Goal: Transaction & Acquisition: Obtain resource

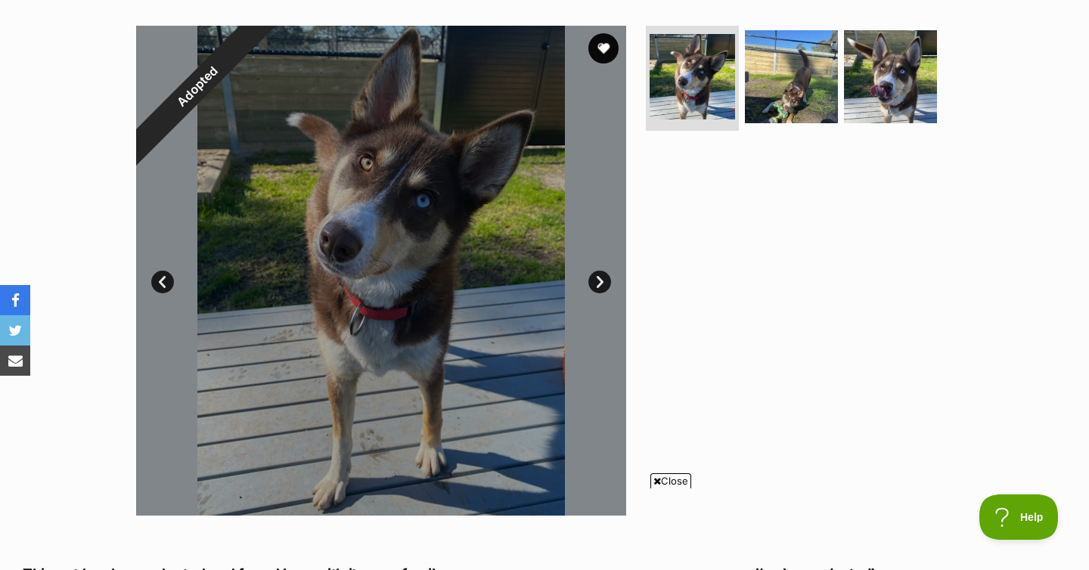
click at [594, 282] on link "Next" at bounding box center [599, 282] width 23 height 23
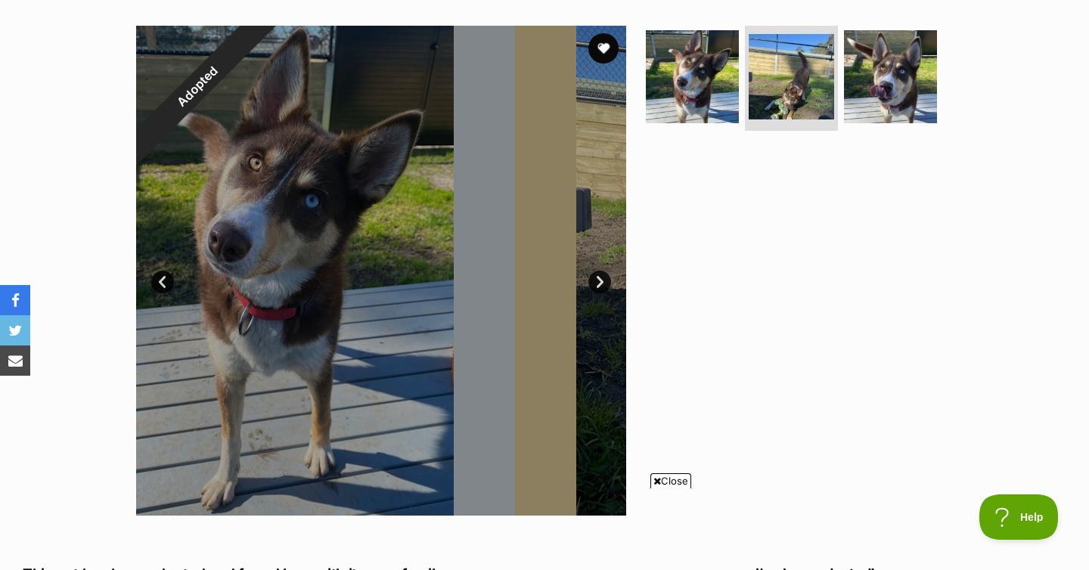
click at [594, 282] on link "Next" at bounding box center [599, 282] width 23 height 23
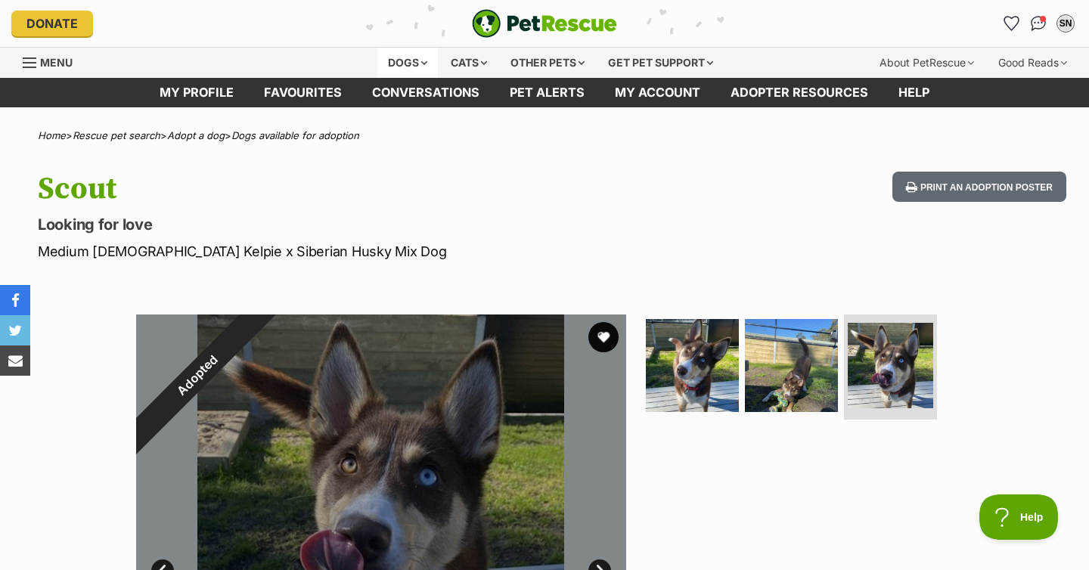
click at [423, 67] on div "Dogs" at bounding box center [407, 63] width 60 height 30
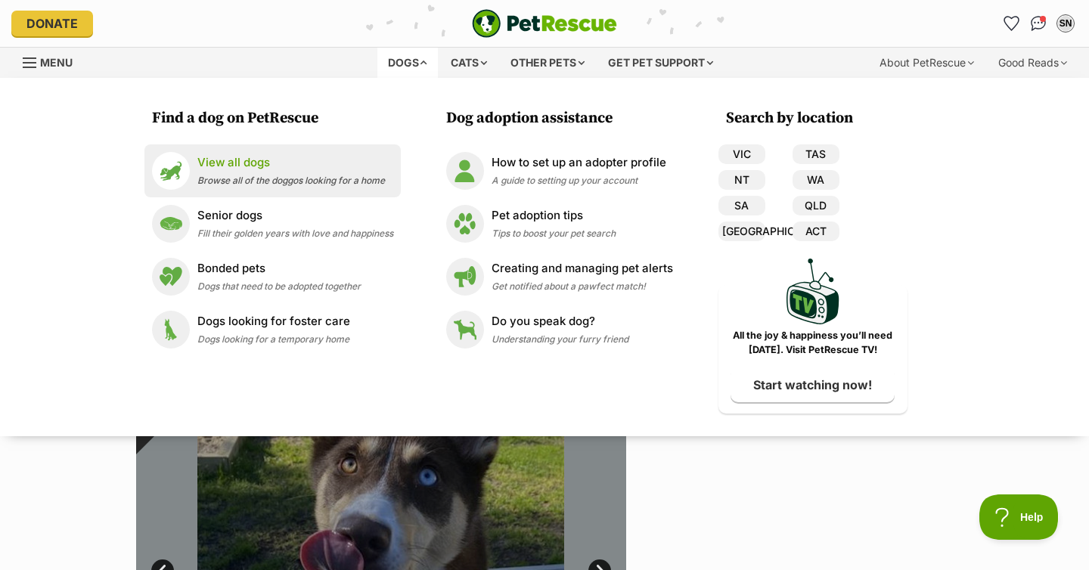
click at [257, 163] on p "View all dogs" at bounding box center [291, 162] width 188 height 17
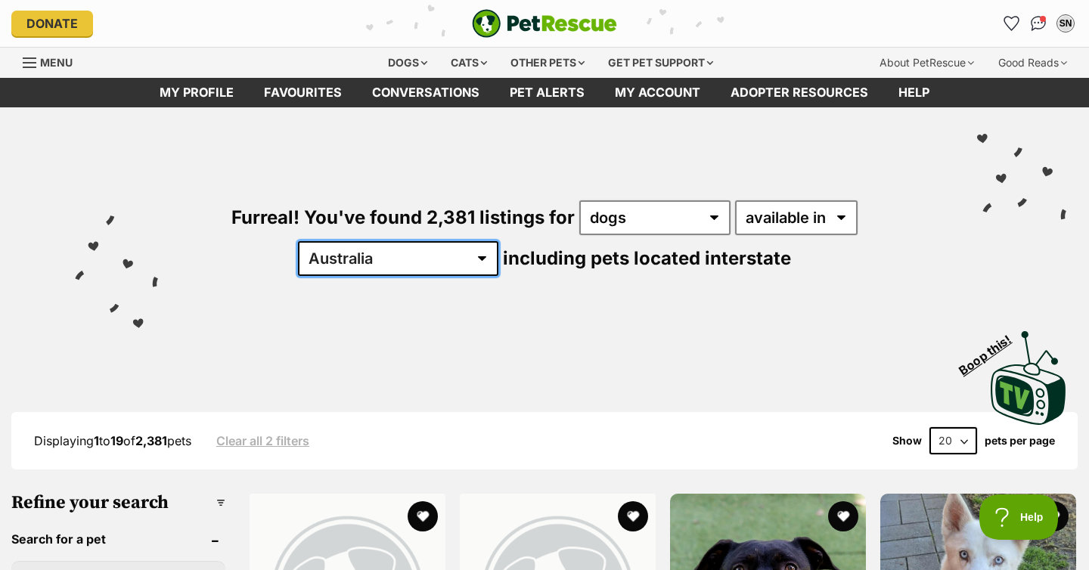
click at [498, 241] on select "Australia ACT NSW NT QLD SA TAS VIC WA" at bounding box center [398, 258] width 200 height 35
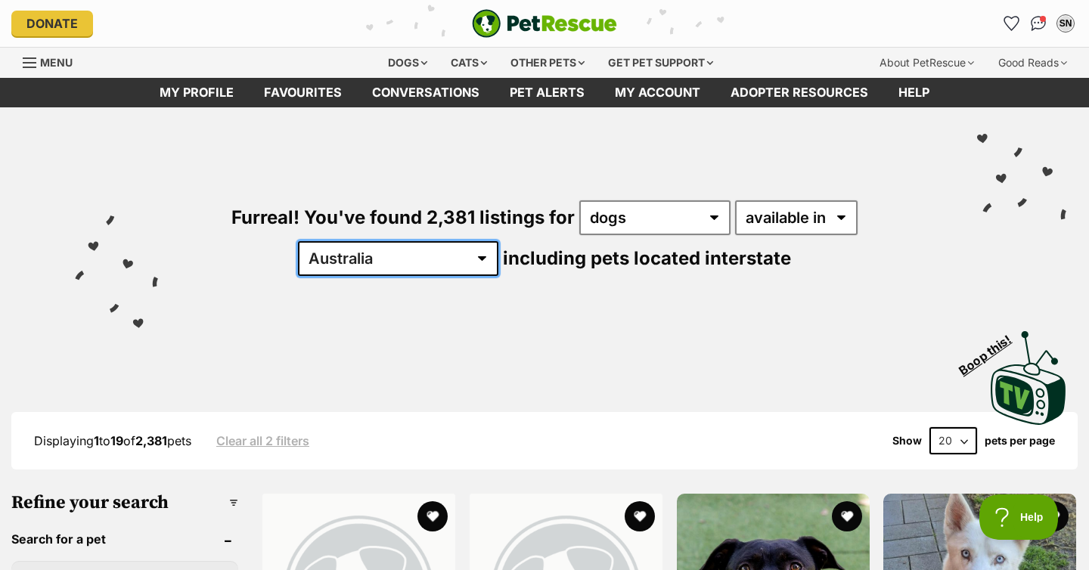
select select "VIC"
click at [498, 241] on select "Australia ACT NSW NT QLD SA TAS VIC WA" at bounding box center [398, 258] width 200 height 35
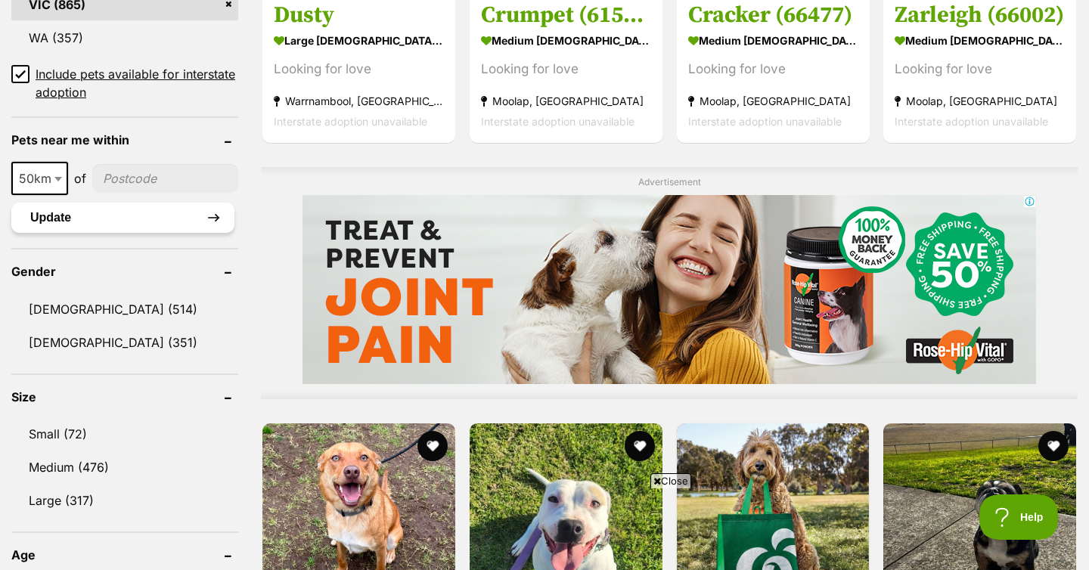
scroll to position [1126, 0]
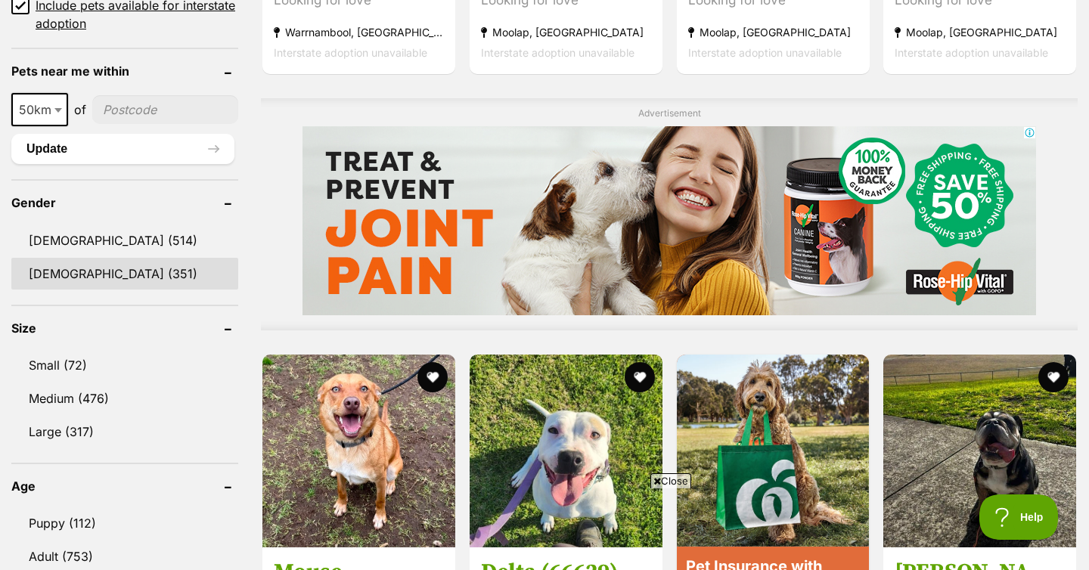
click at [97, 271] on link "Female (351)" at bounding box center [124, 274] width 227 height 32
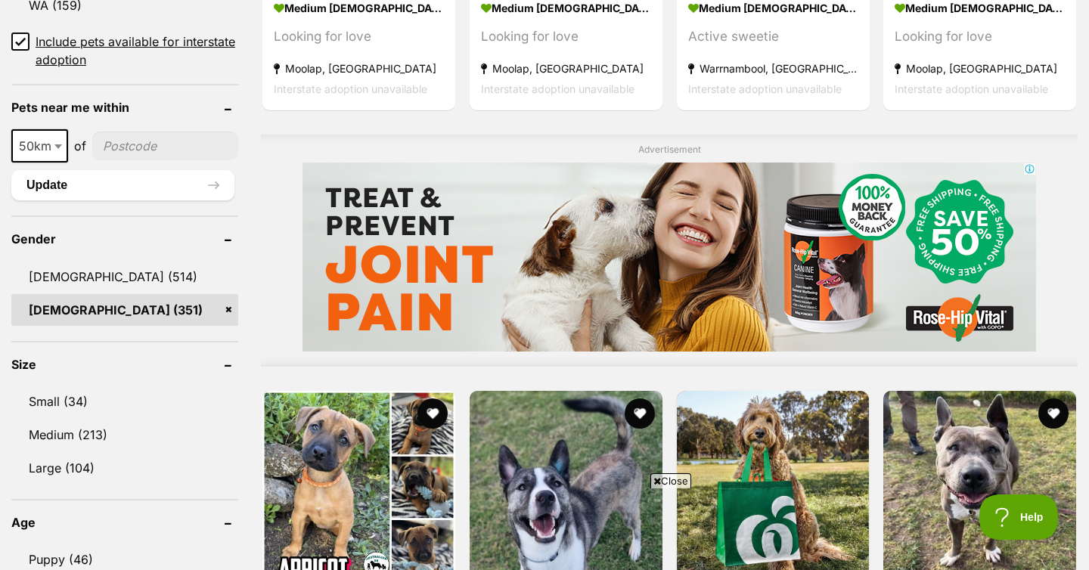
scroll to position [1139, 0]
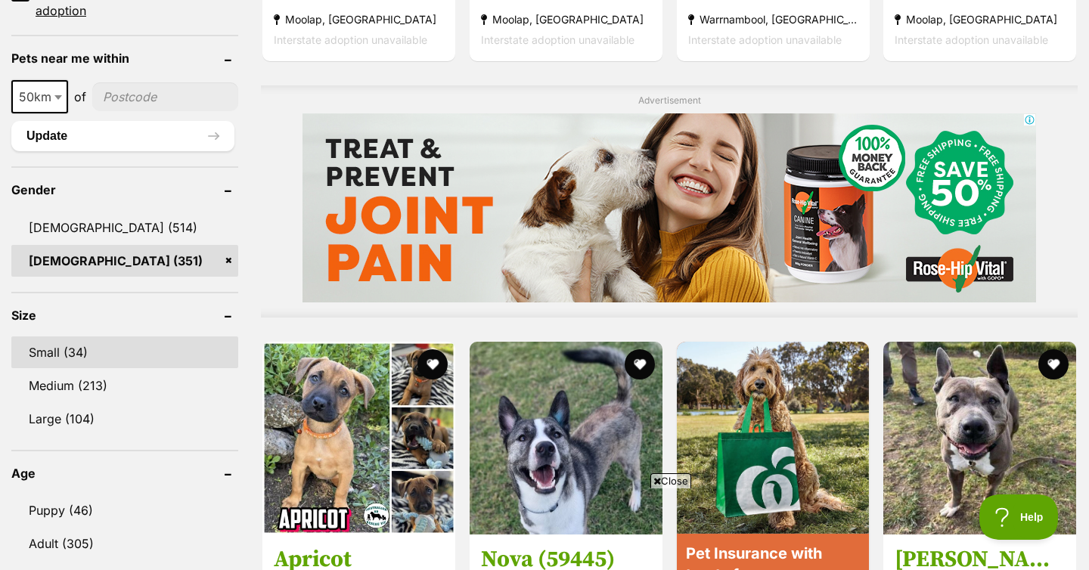
click at [59, 356] on link "Small (34)" at bounding box center [124, 352] width 227 height 32
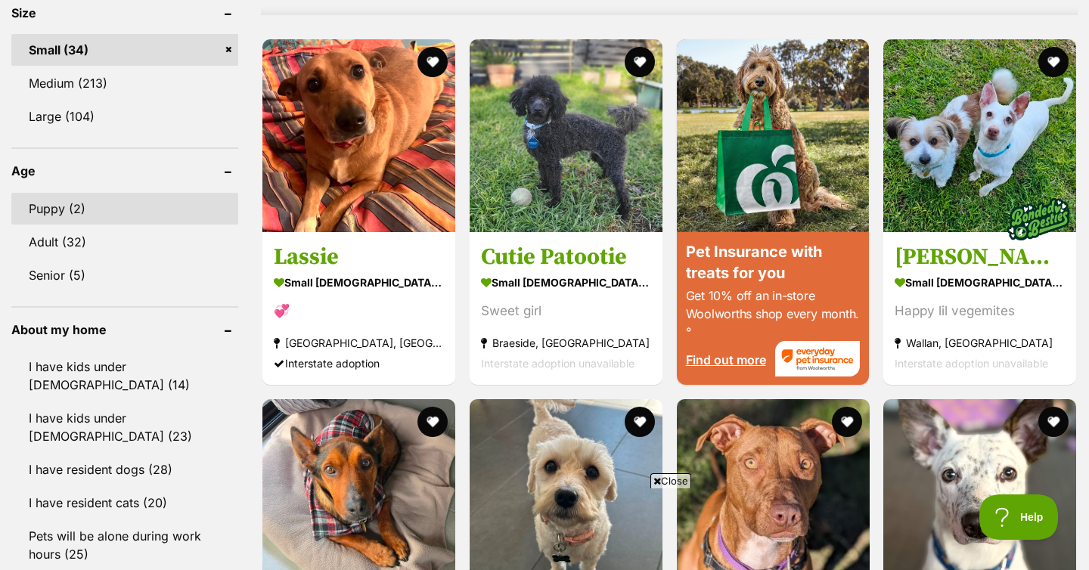
click at [76, 193] on link "Puppy (2)" at bounding box center [124, 209] width 227 height 32
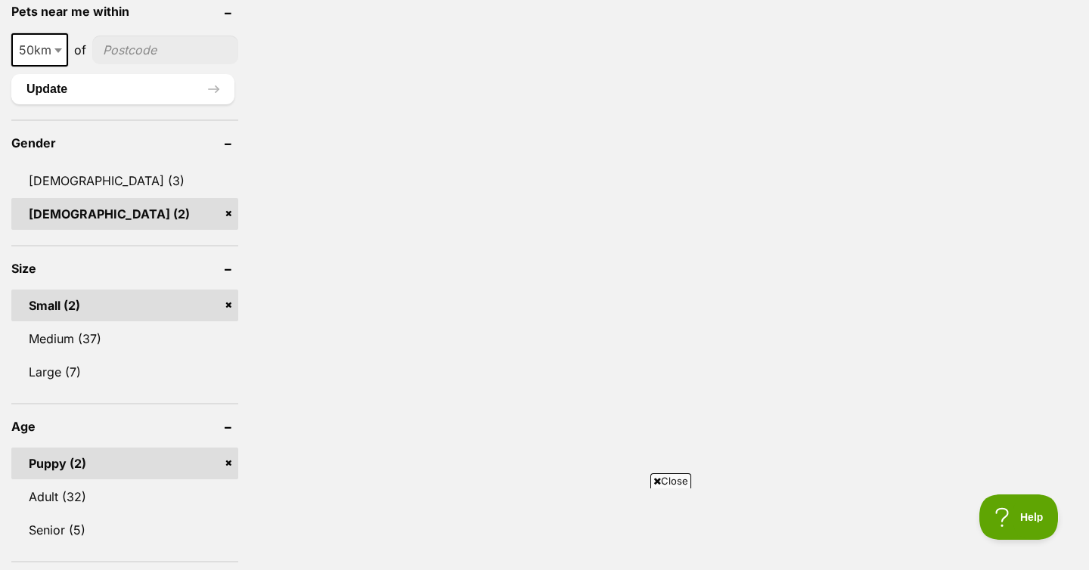
scroll to position [1105, 0]
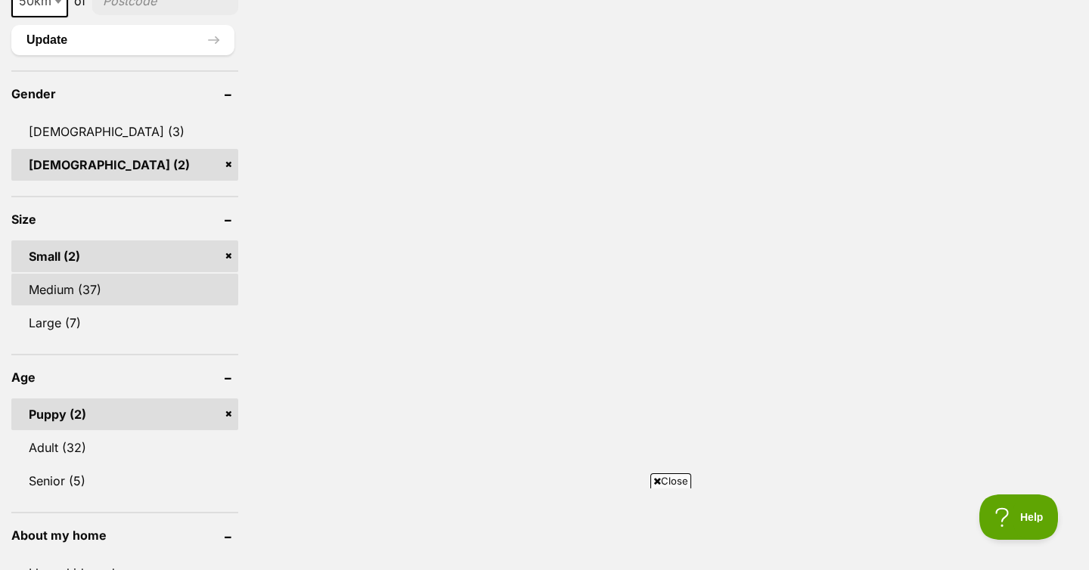
click at [111, 274] on link "Medium (37)" at bounding box center [124, 290] width 227 height 32
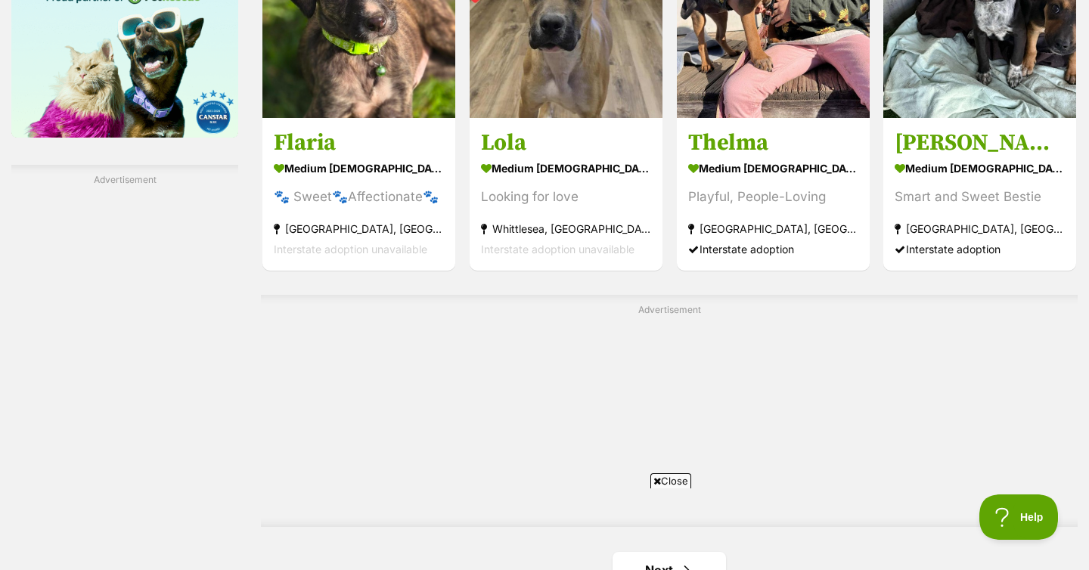
scroll to position [2788, 0]
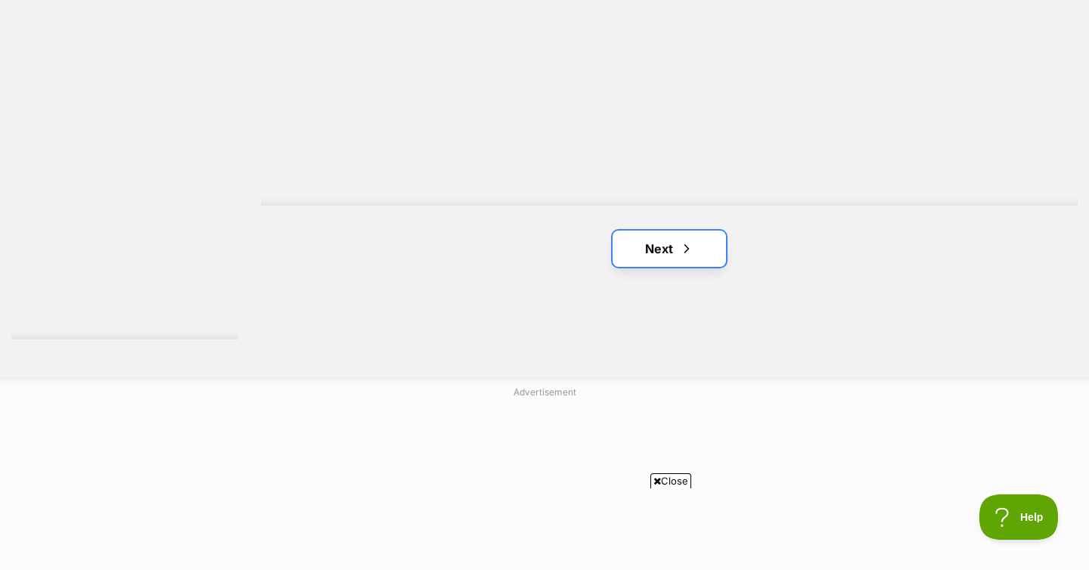
click at [665, 231] on link "Next" at bounding box center [668, 249] width 113 height 36
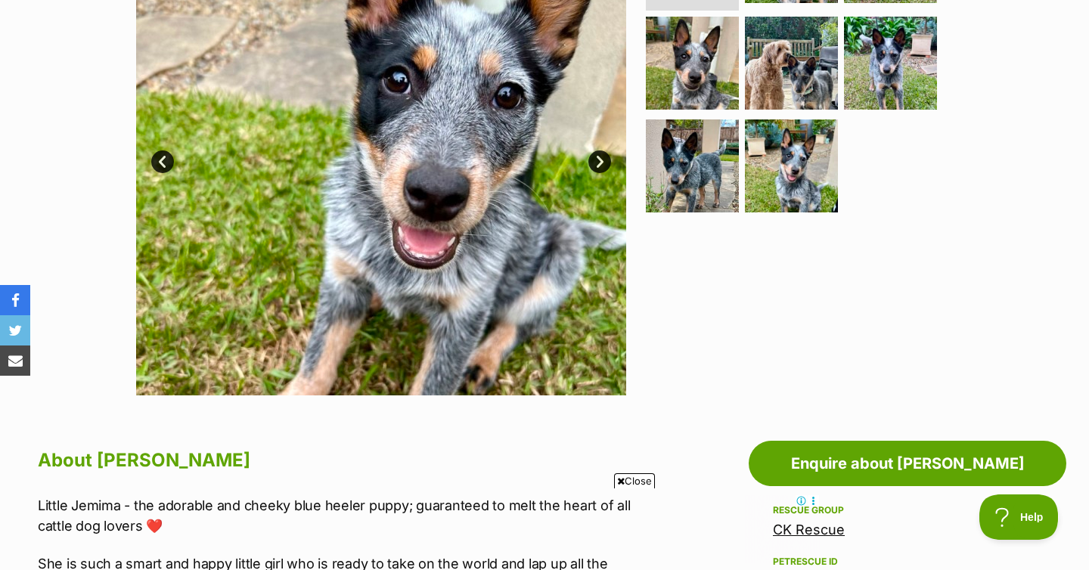
scroll to position [408, 0]
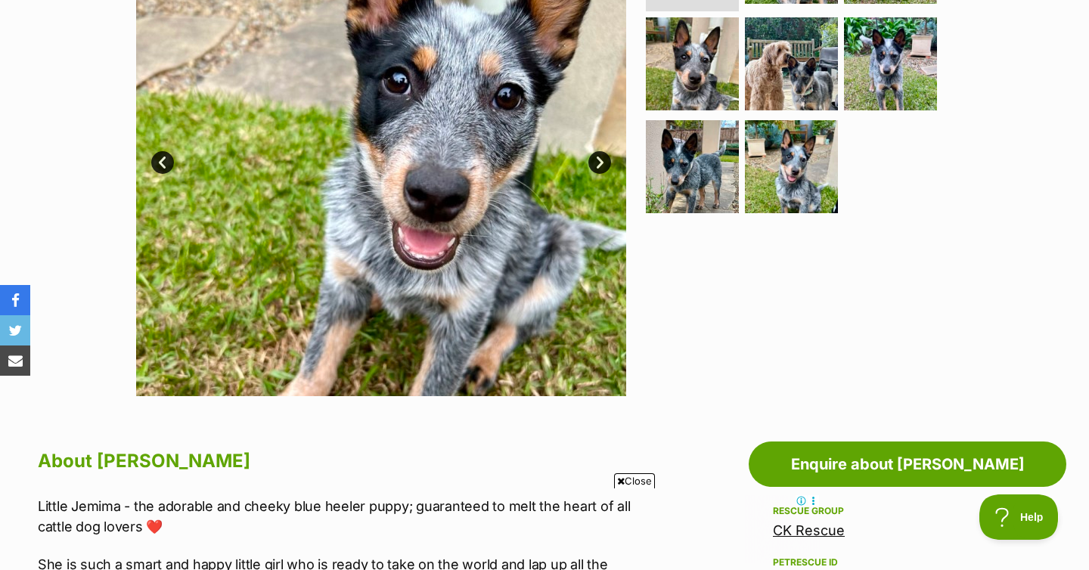
click at [591, 162] on link "Next" at bounding box center [599, 162] width 23 height 23
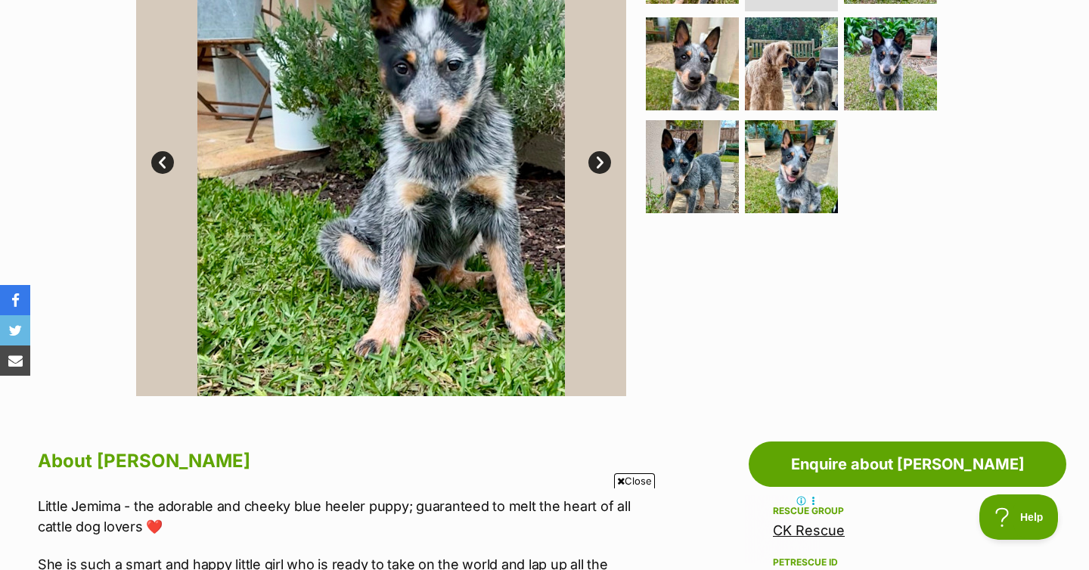
click at [591, 163] on link "Next" at bounding box center [599, 162] width 23 height 23
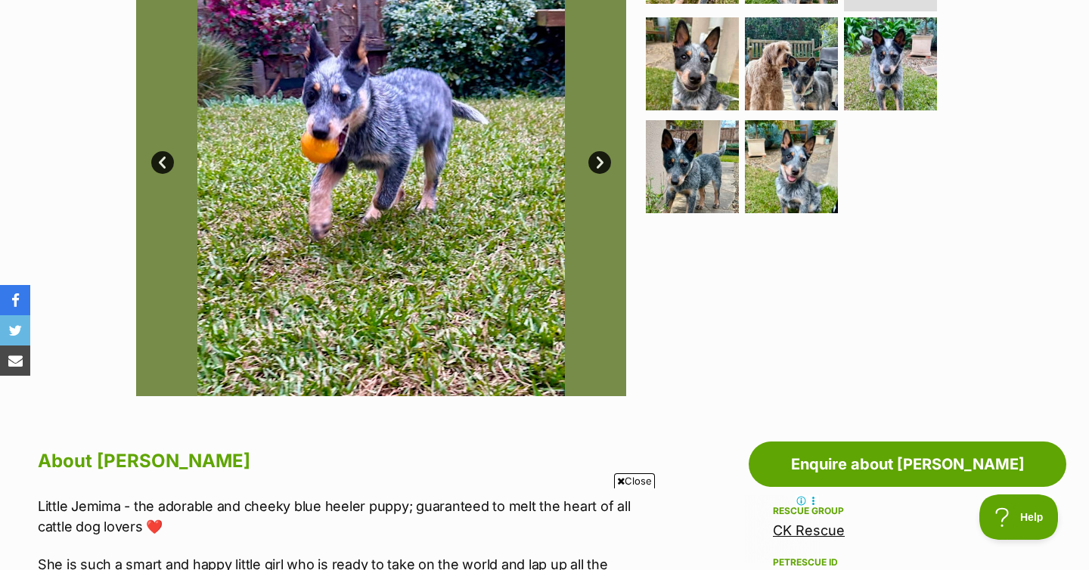
click at [591, 163] on link "Next" at bounding box center [599, 162] width 23 height 23
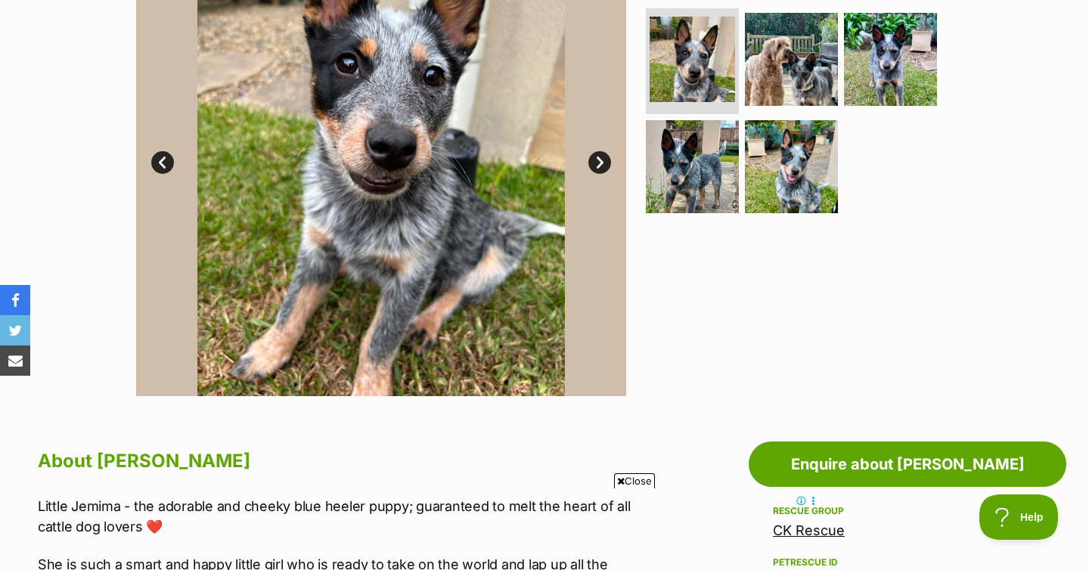
click at [591, 163] on link "Next" at bounding box center [599, 162] width 23 height 23
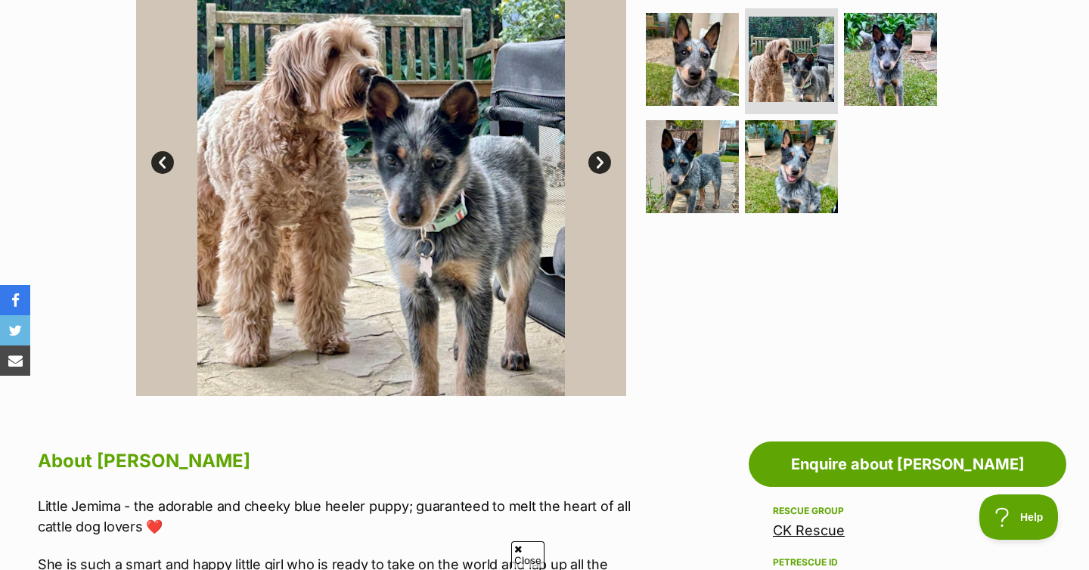
click at [590, 163] on link "Next" at bounding box center [599, 162] width 23 height 23
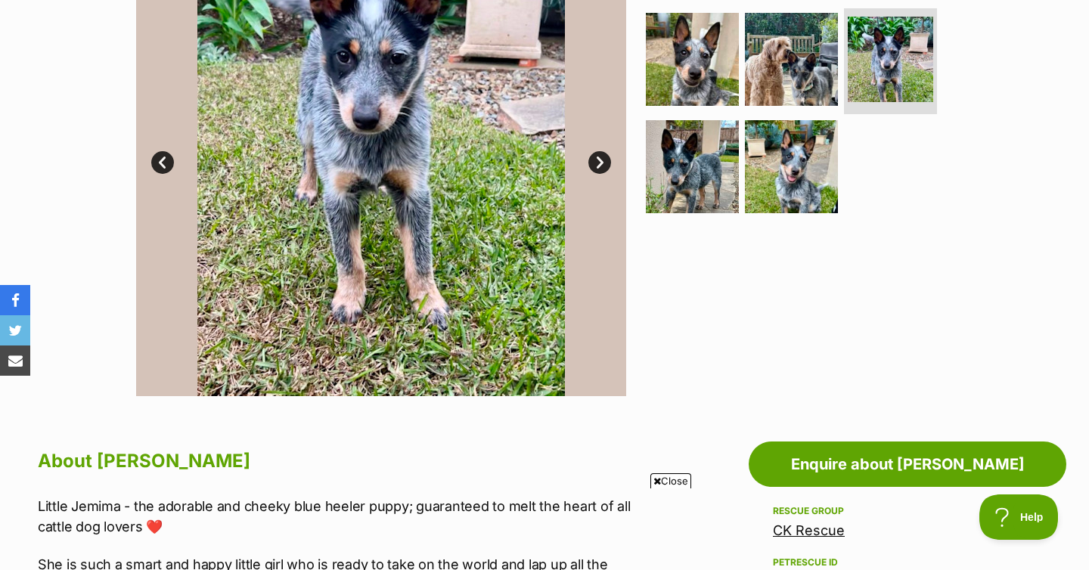
click at [590, 163] on link "Next" at bounding box center [599, 162] width 23 height 23
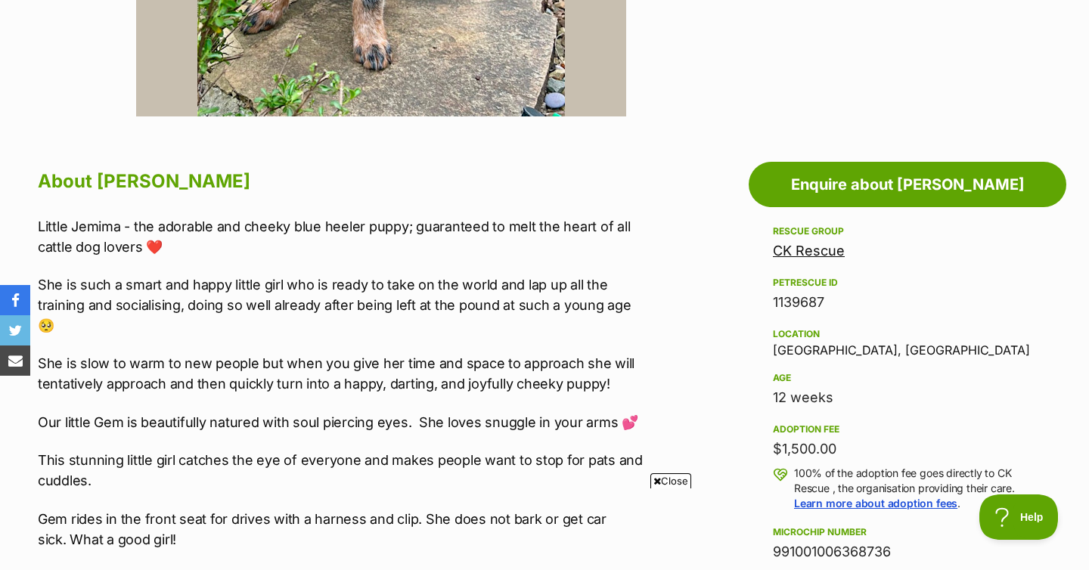
scroll to position [855, 0]
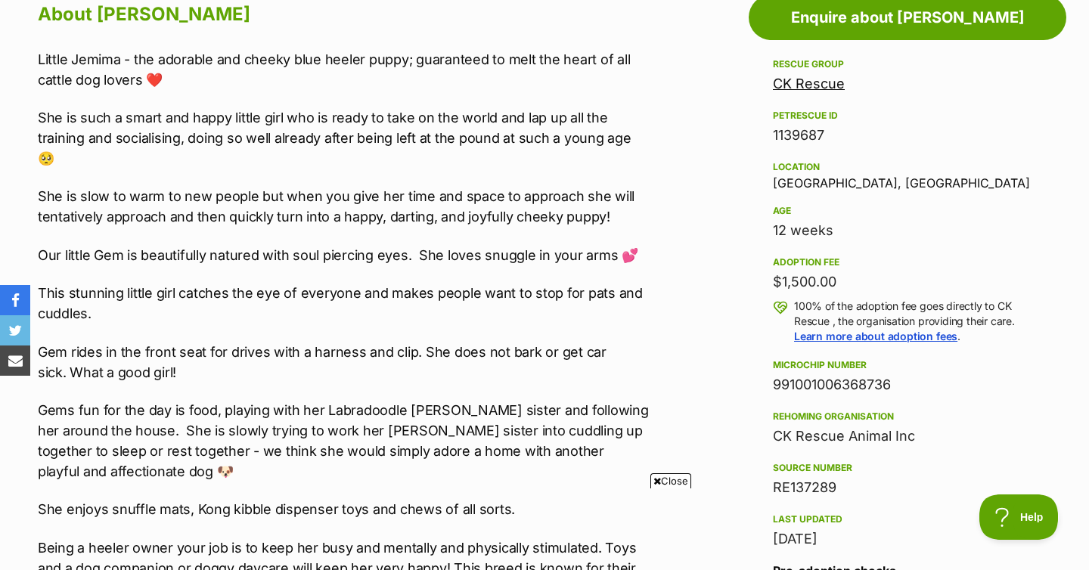
click at [246, 312] on div "Little Jemima - the adorable and cheeky blue heeler puppy; guaranteed to melt t…" at bounding box center [343, 382] width 611 height 667
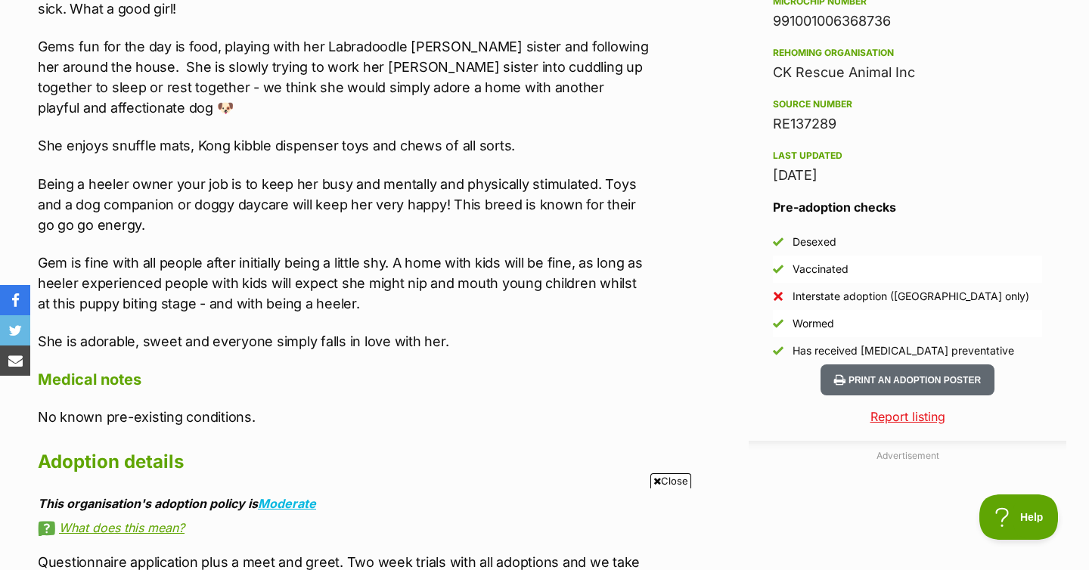
scroll to position [1207, 0]
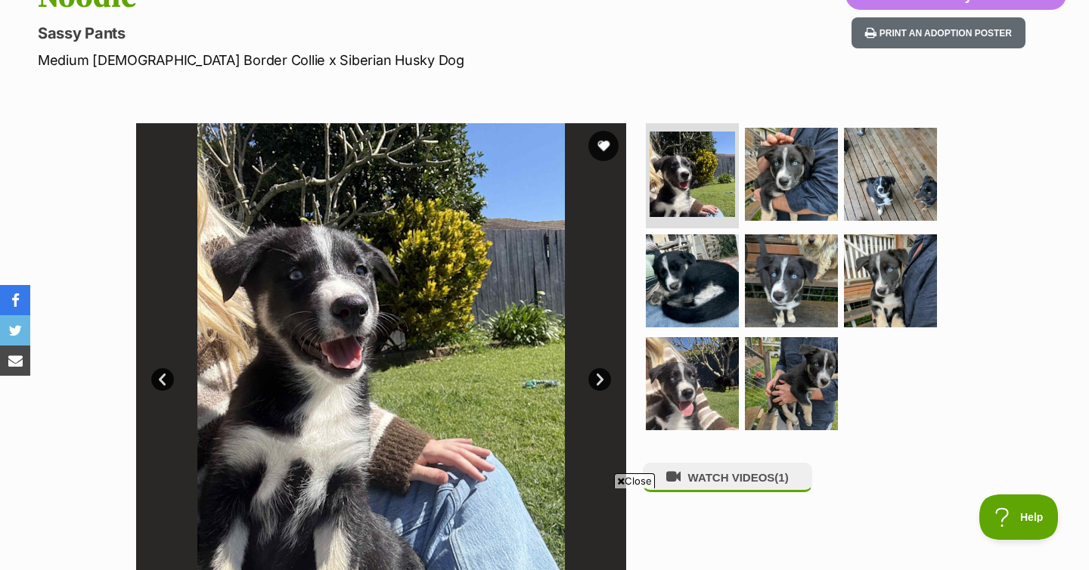
scroll to position [193, 0]
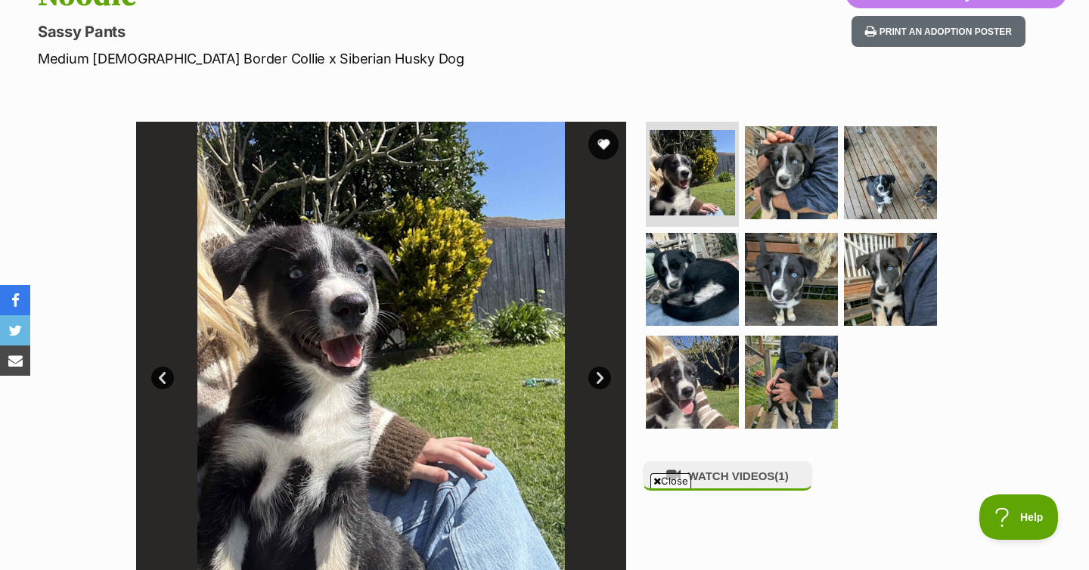
click at [597, 387] on link "Next" at bounding box center [599, 378] width 23 height 23
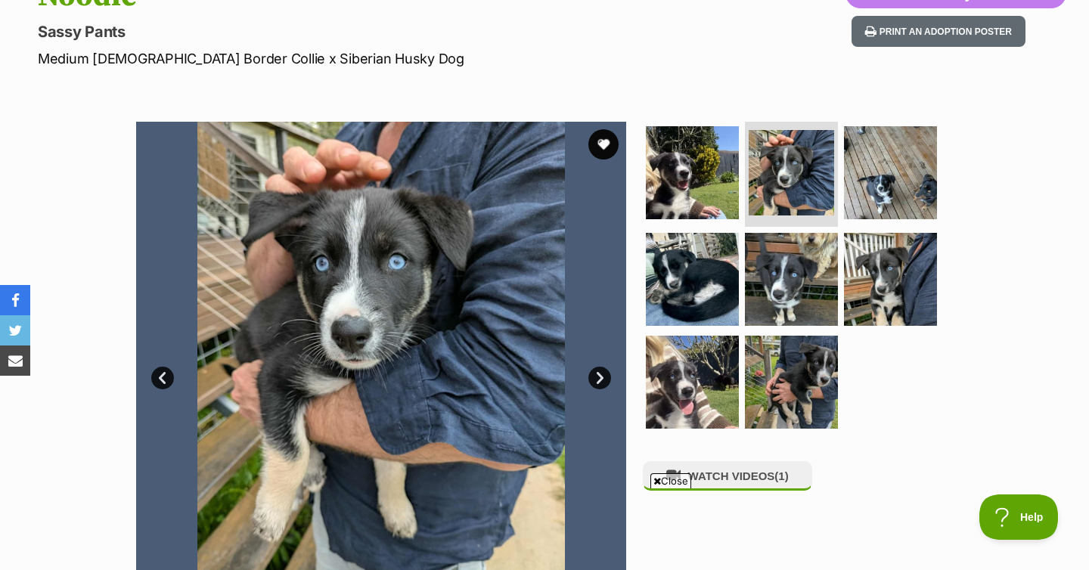
click at [597, 378] on link "Next" at bounding box center [599, 378] width 23 height 23
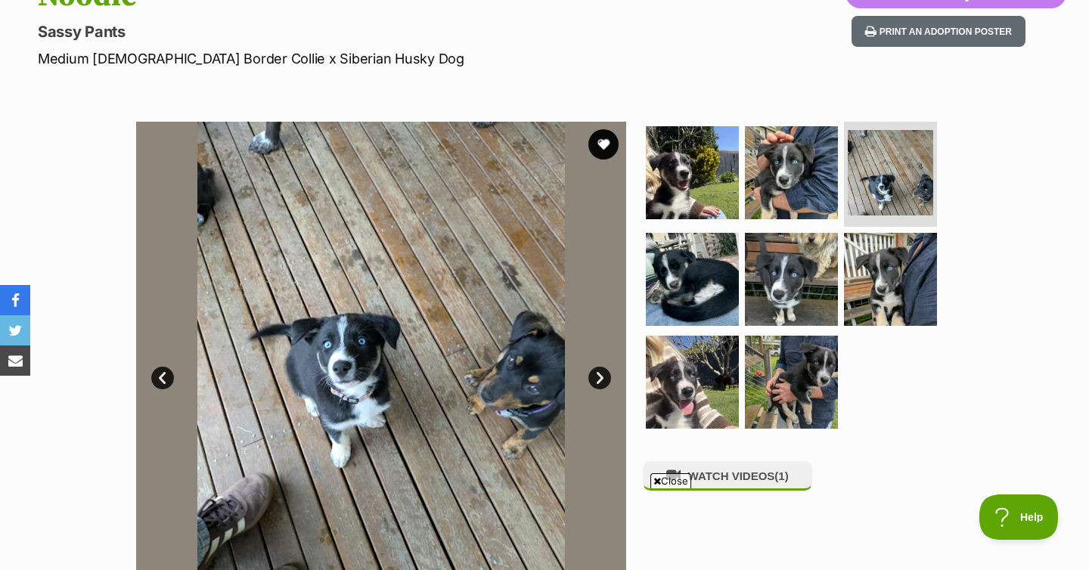
click at [597, 378] on link "Next" at bounding box center [599, 378] width 23 height 23
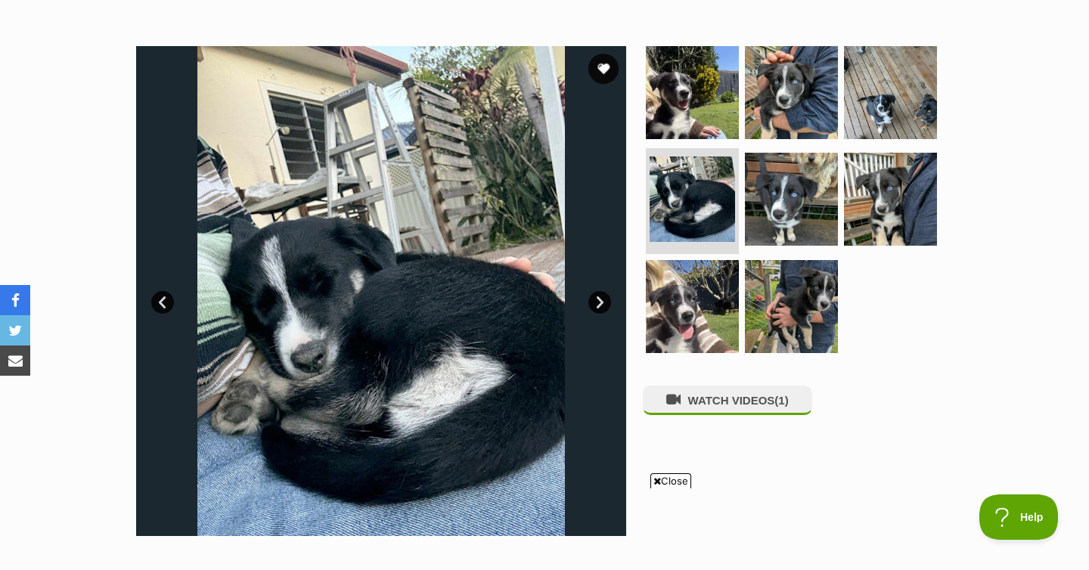
scroll to position [277, 0]
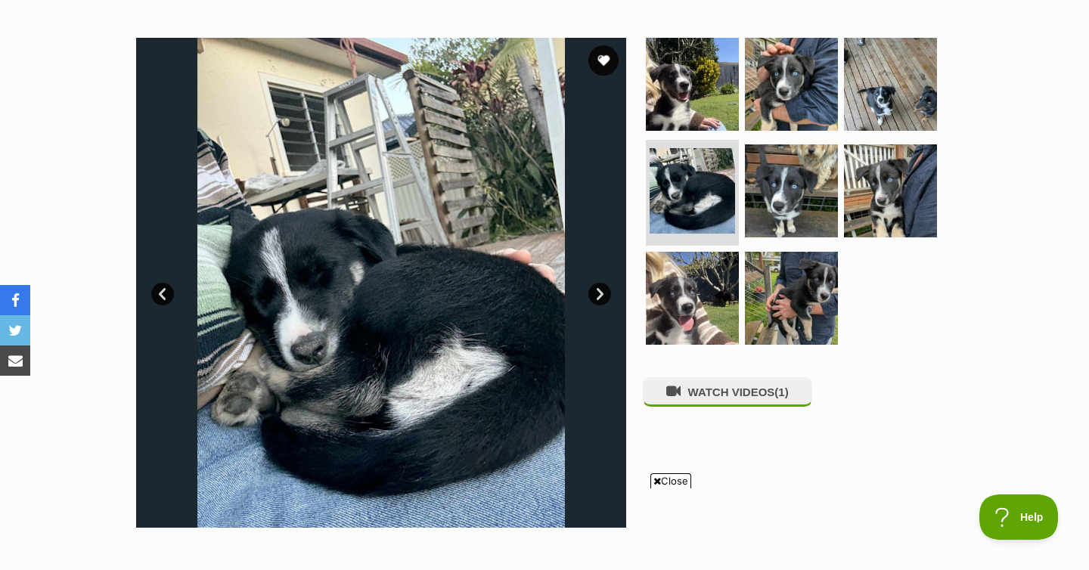
click at [596, 297] on link "Next" at bounding box center [599, 294] width 23 height 23
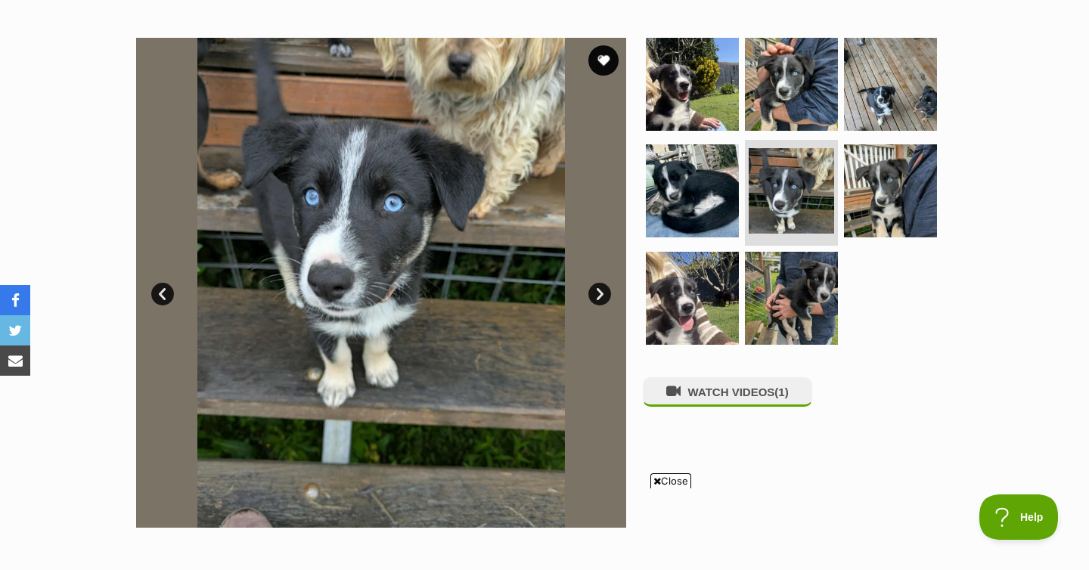
click at [596, 298] on link "Next" at bounding box center [599, 294] width 23 height 23
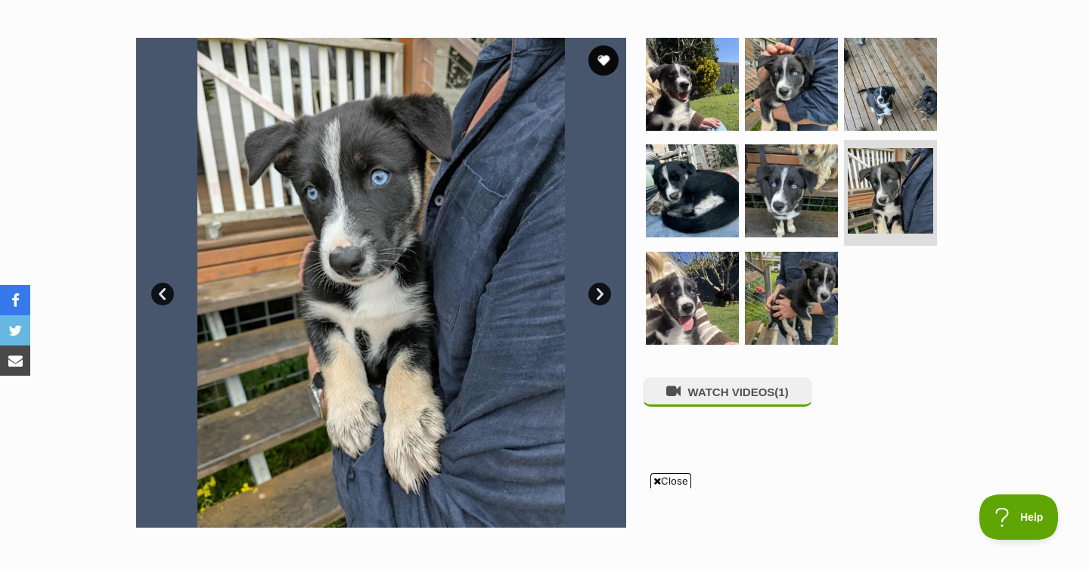
click at [596, 298] on link "Next" at bounding box center [599, 294] width 23 height 23
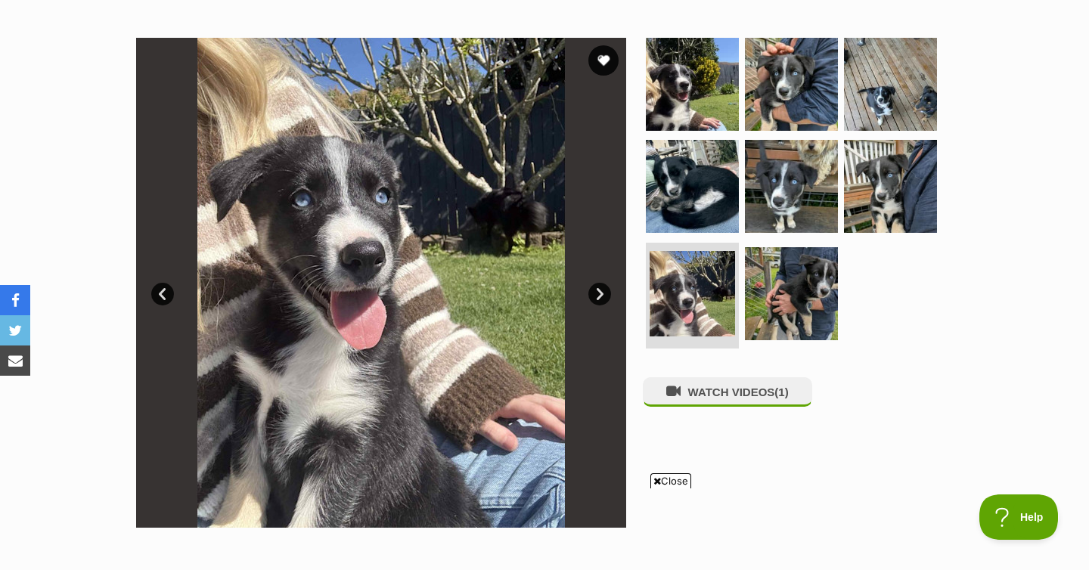
click at [596, 298] on link "Next" at bounding box center [599, 294] width 23 height 23
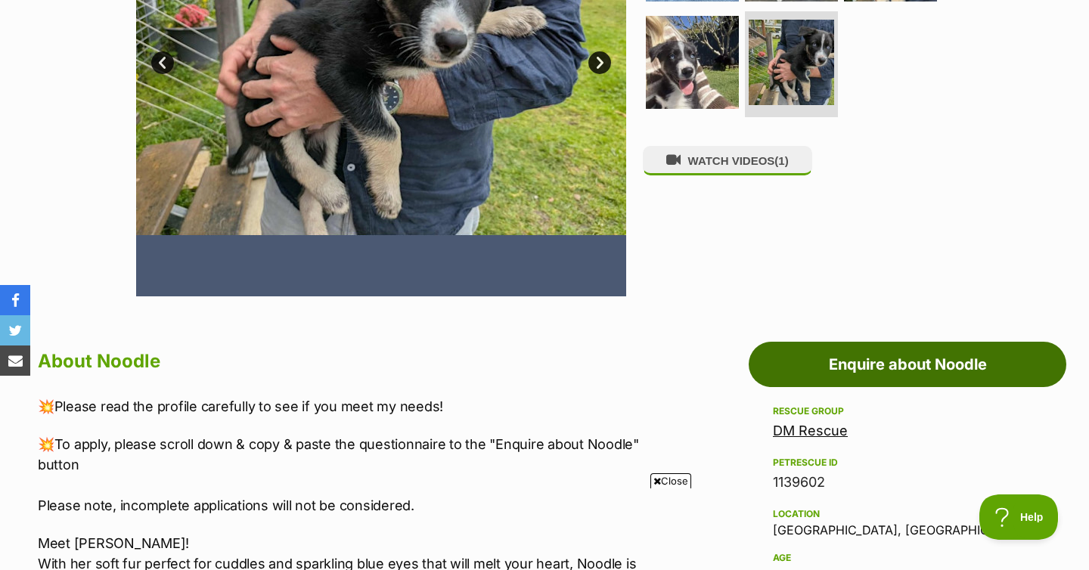
scroll to position [0, 0]
click at [895, 361] on link "Enquire about Noodle" at bounding box center [908, 364] width 318 height 45
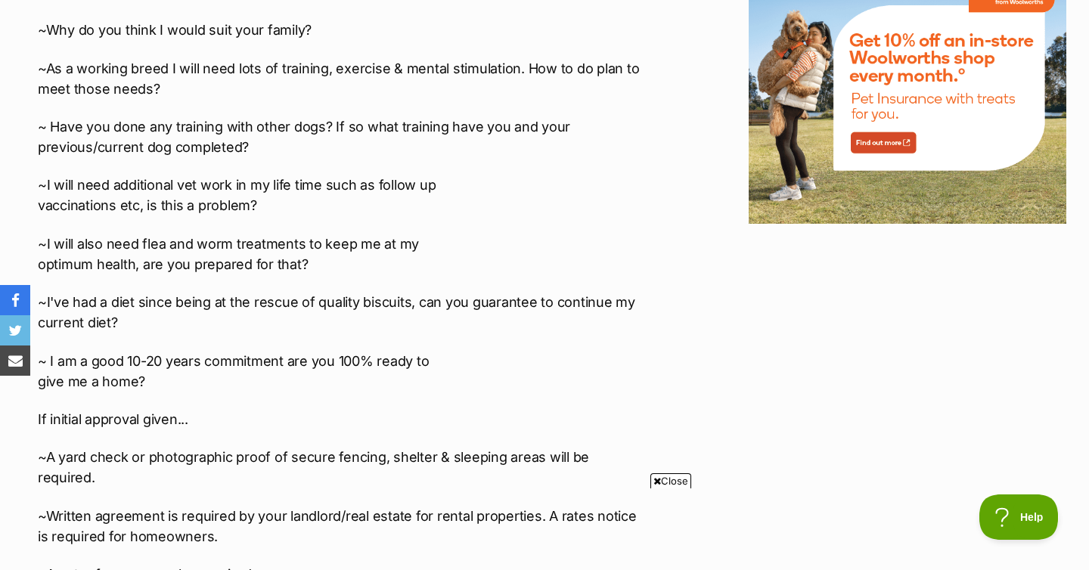
scroll to position [2103, 0]
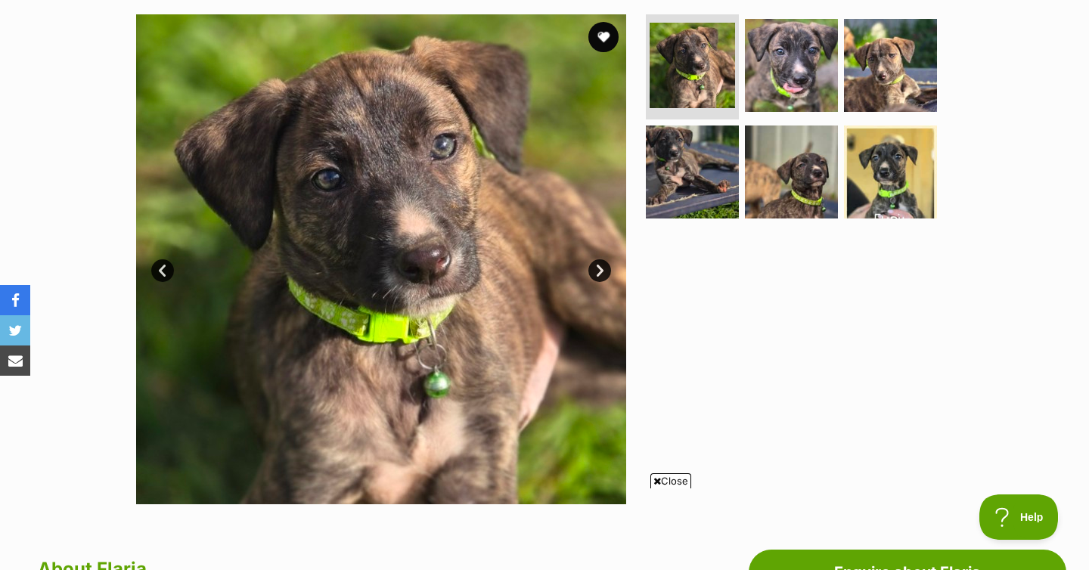
scroll to position [336, 0]
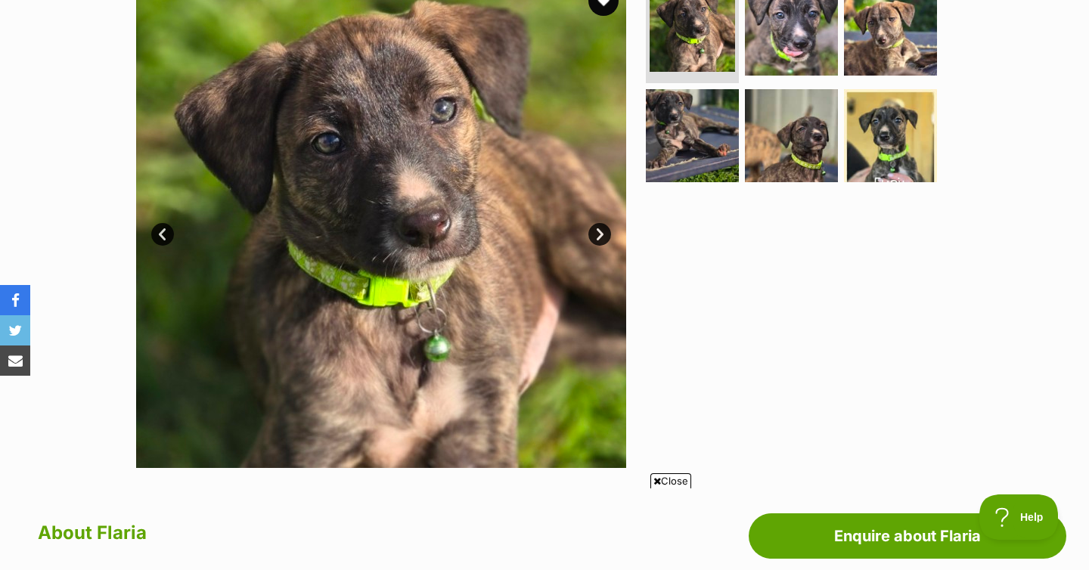
click at [608, 235] on link "Next" at bounding box center [599, 234] width 23 height 23
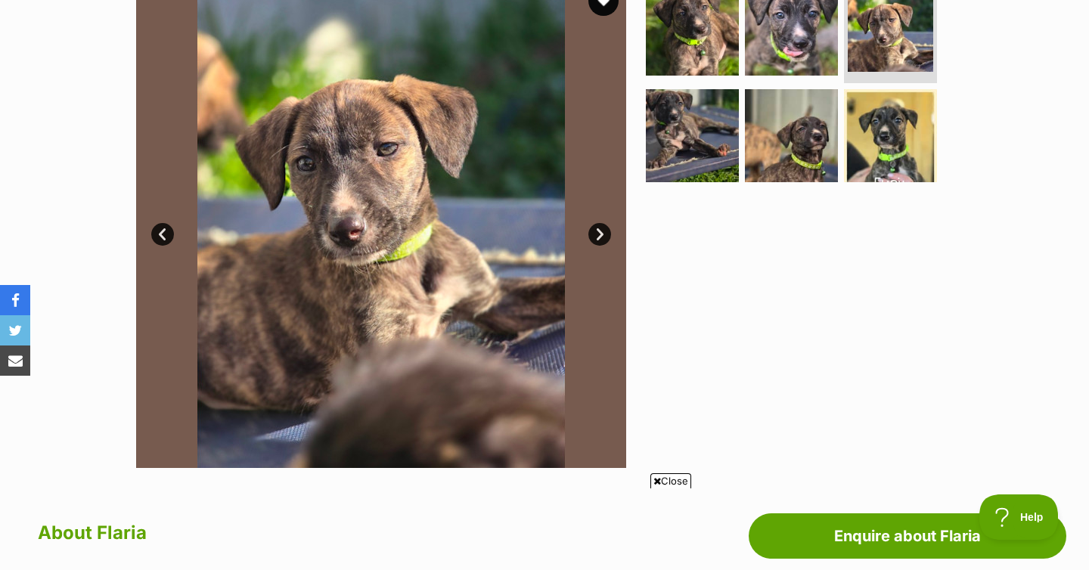
click at [607, 235] on link "Next" at bounding box center [599, 234] width 23 height 23
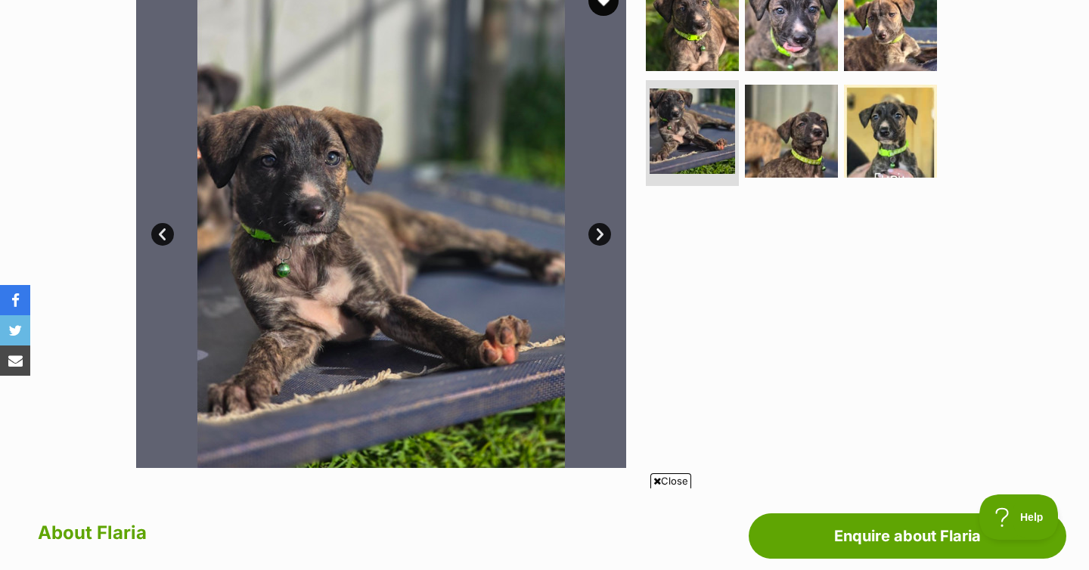
click at [607, 235] on link "Next" at bounding box center [599, 234] width 23 height 23
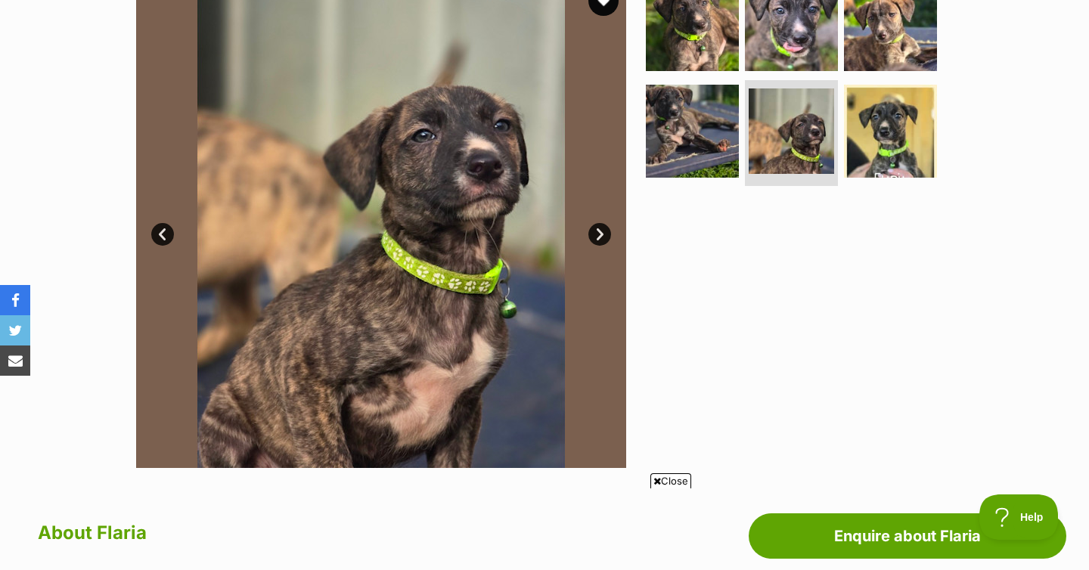
click at [607, 235] on link "Next" at bounding box center [599, 234] width 23 height 23
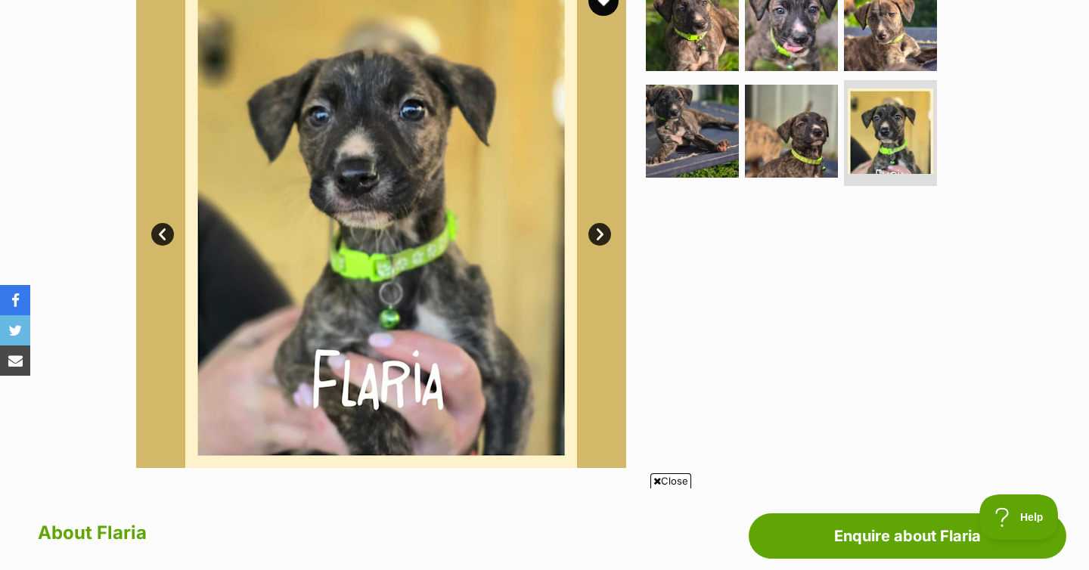
click at [606, 235] on link "Next" at bounding box center [599, 234] width 23 height 23
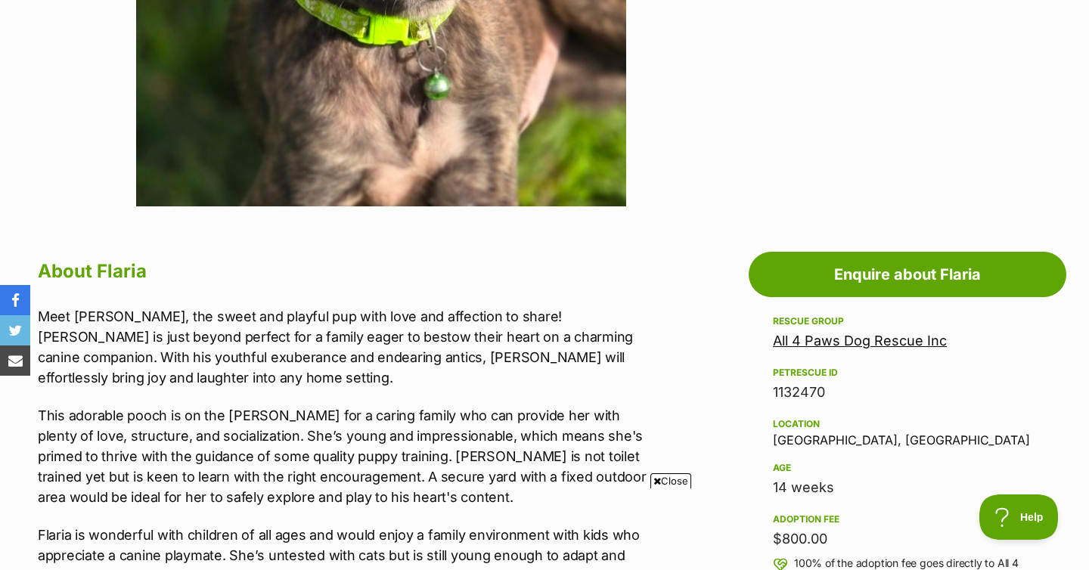
scroll to position [0, 0]
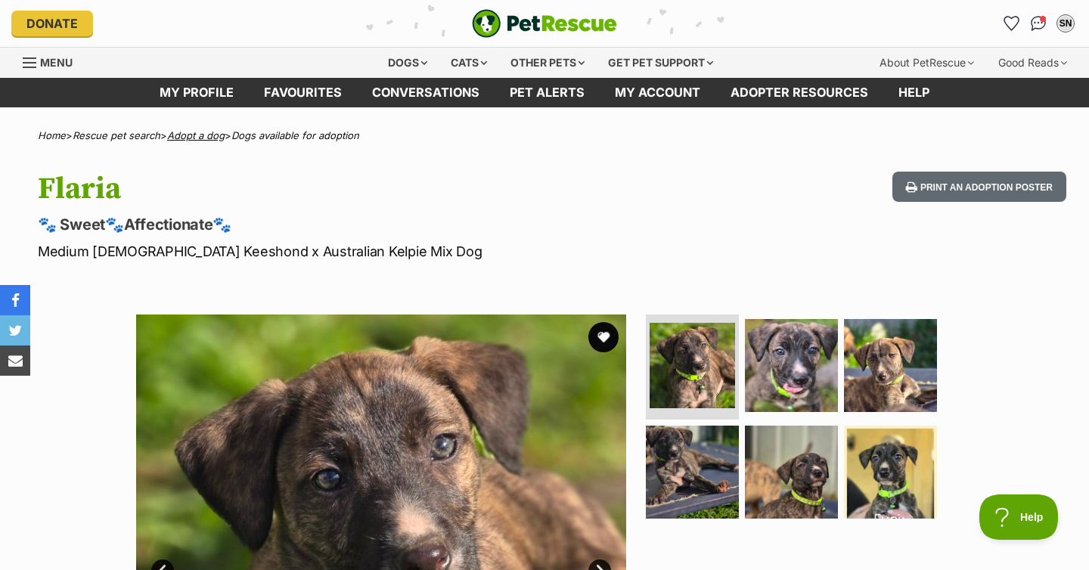
click at [223, 132] on link "Adopt a dog" at bounding box center [195, 135] width 57 height 12
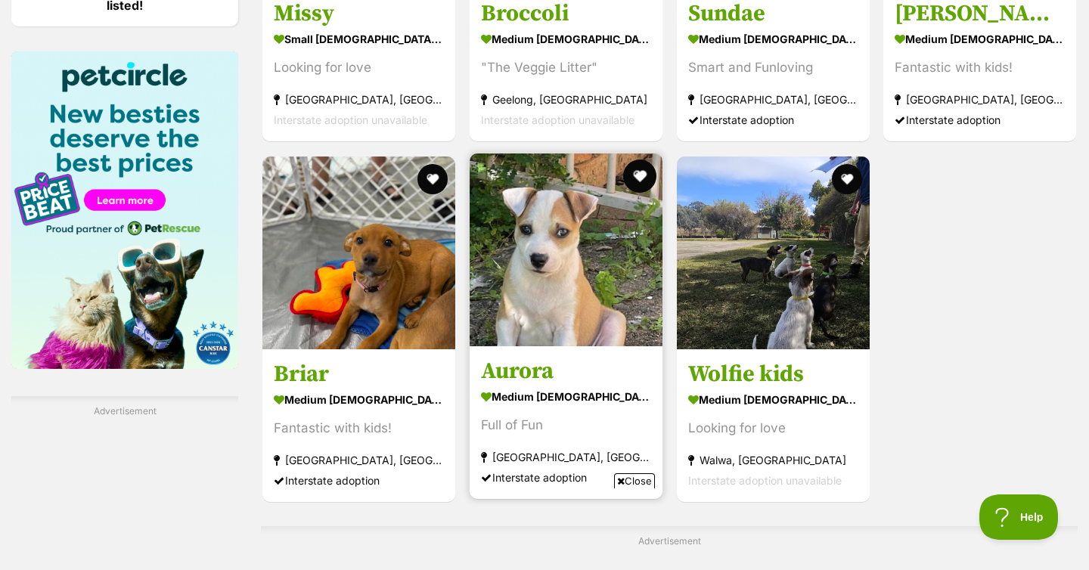
scroll to position [2243, 0]
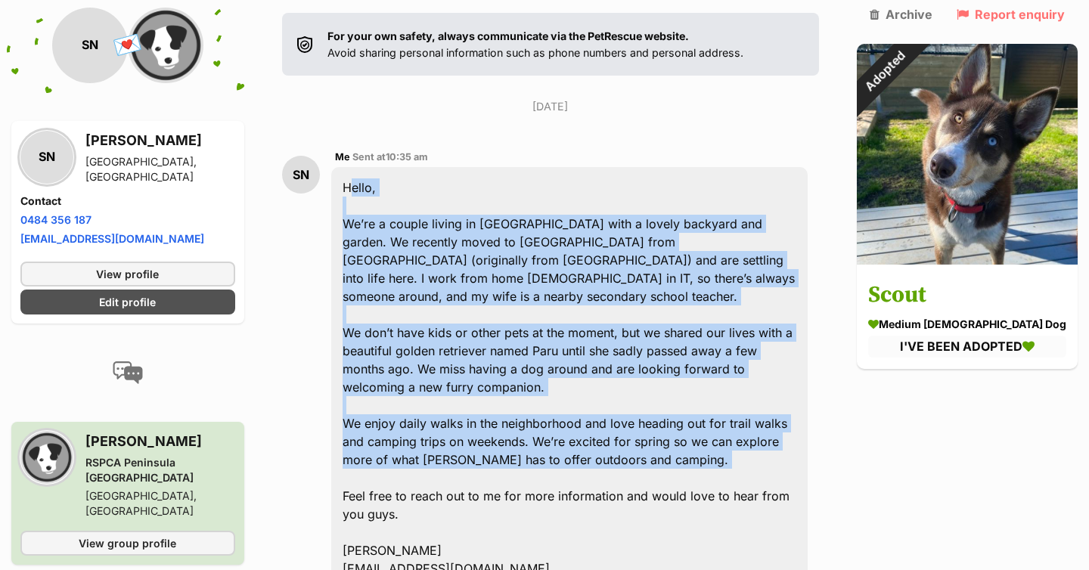
scroll to position [553, 0]
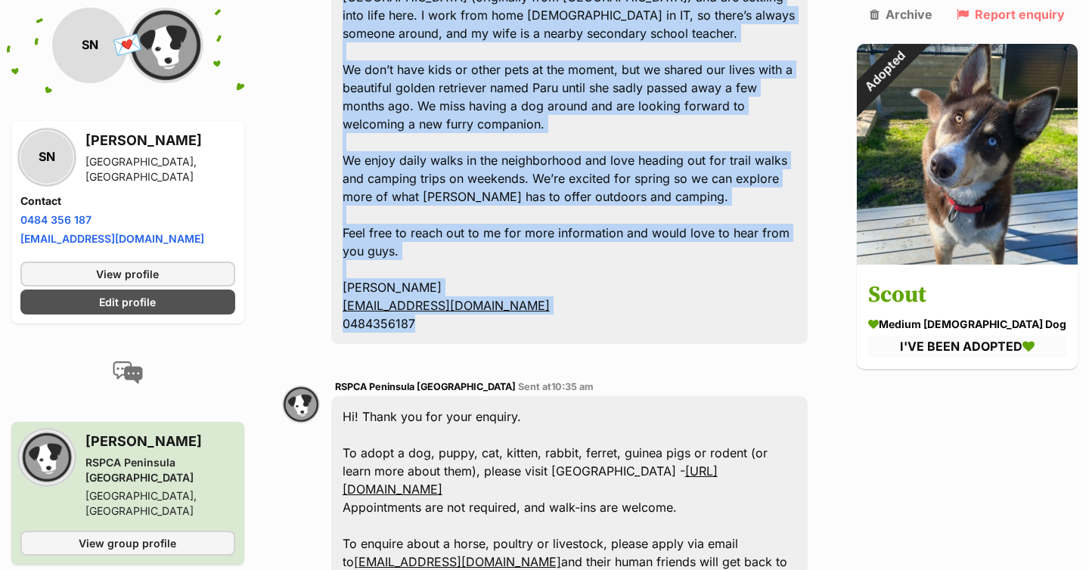
drag, startPoint x: 353, startPoint y: 277, endPoint x: 510, endPoint y: 237, distance: 162.3
click at [510, 237] on div "Hello, We’re a couple living in [GEOGRAPHIC_DATA] with a lovely backyard and ga…" at bounding box center [569, 124] width 476 height 440
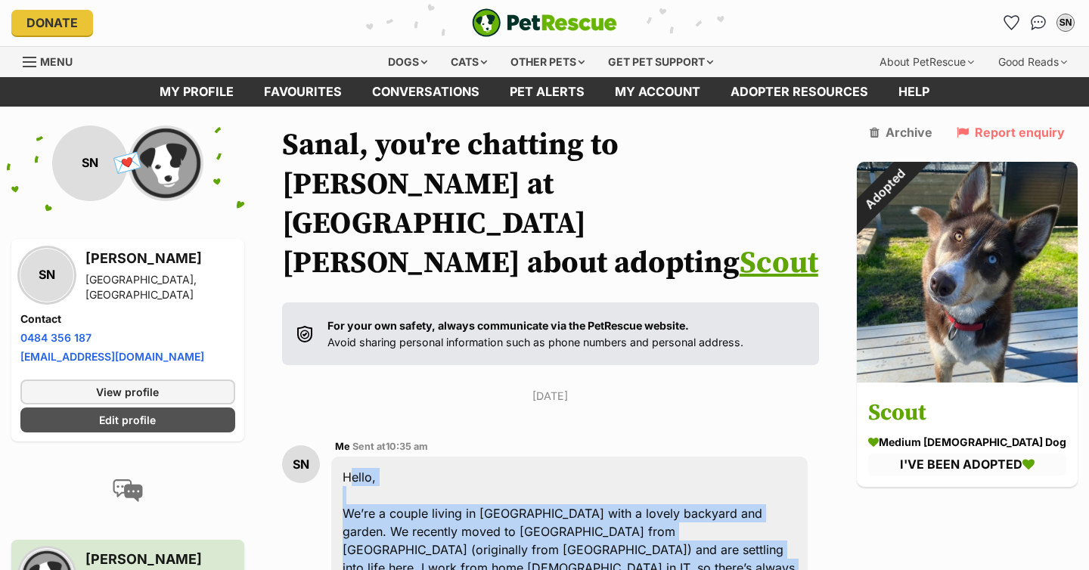
scroll to position [0, 0]
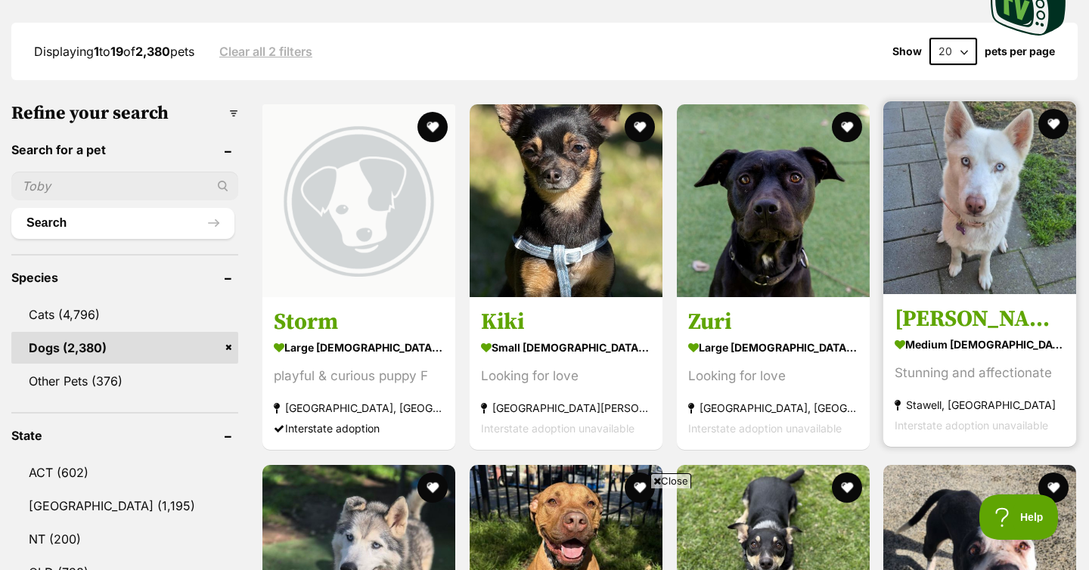
click at [944, 263] on img at bounding box center [979, 197] width 193 height 193
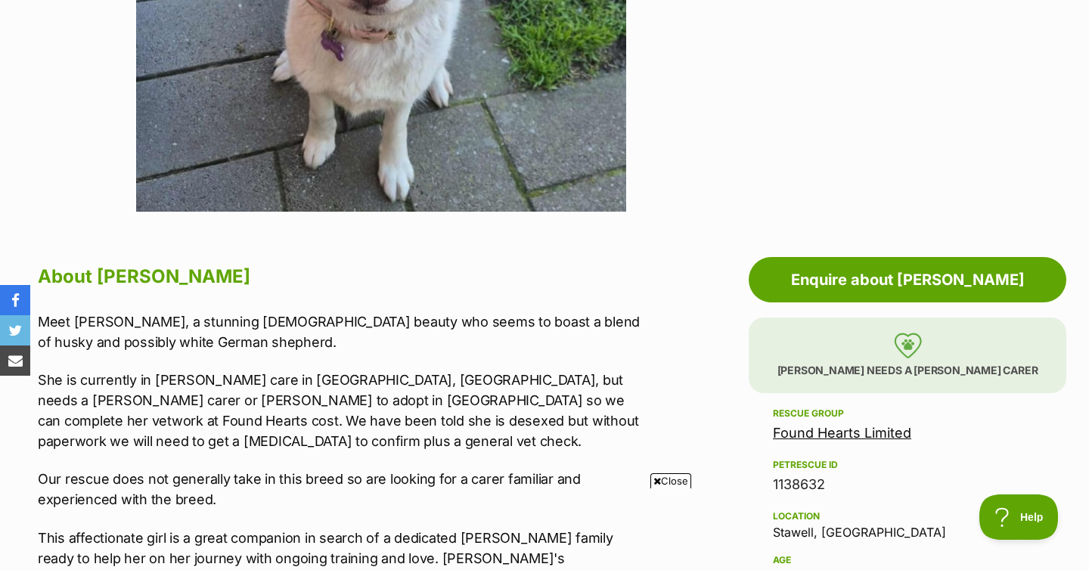
scroll to position [368, 0]
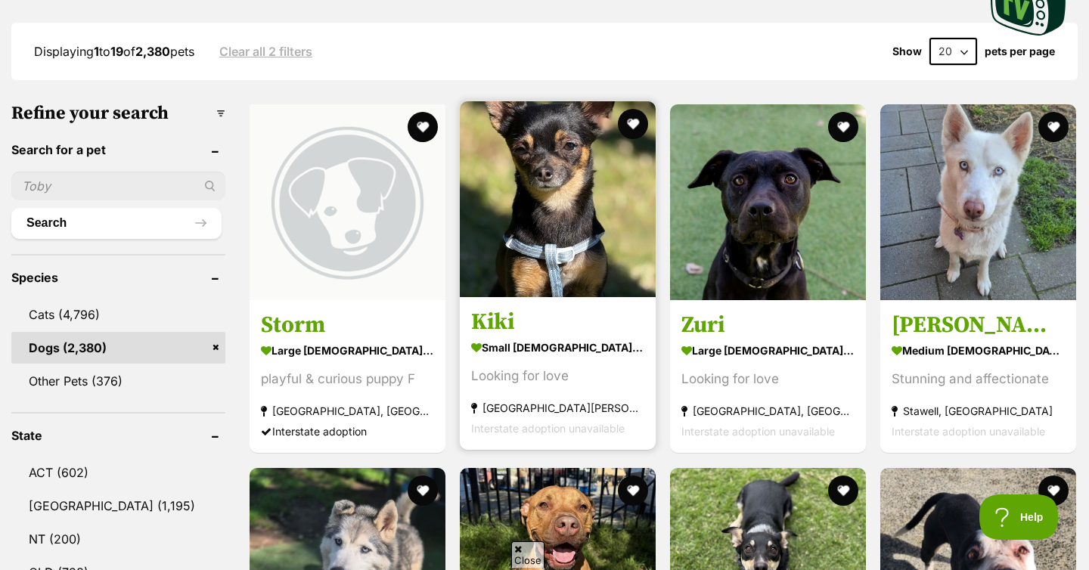
click at [558, 211] on img at bounding box center [558, 199] width 196 height 196
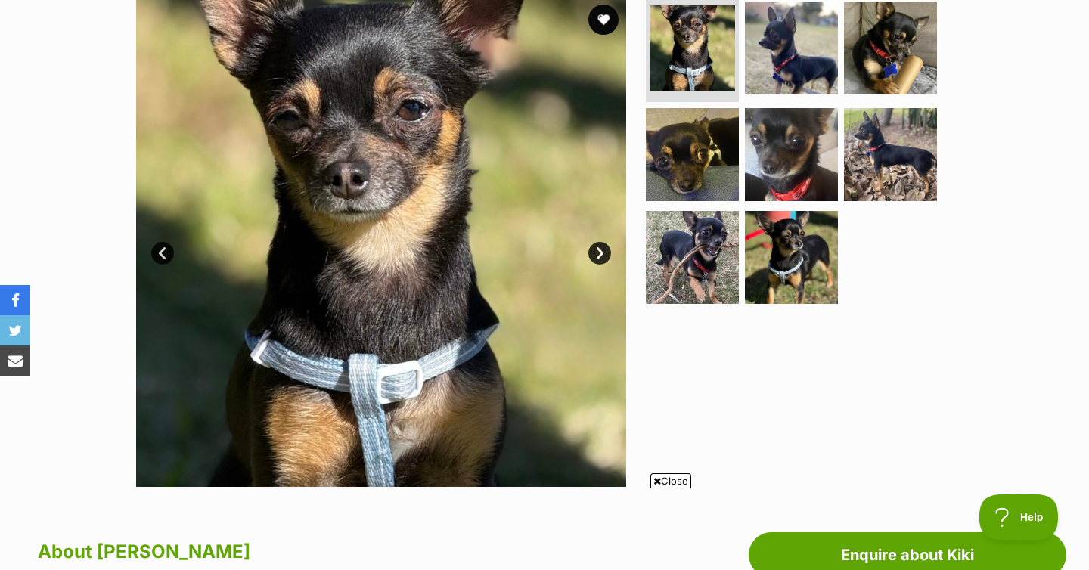
scroll to position [305, 0]
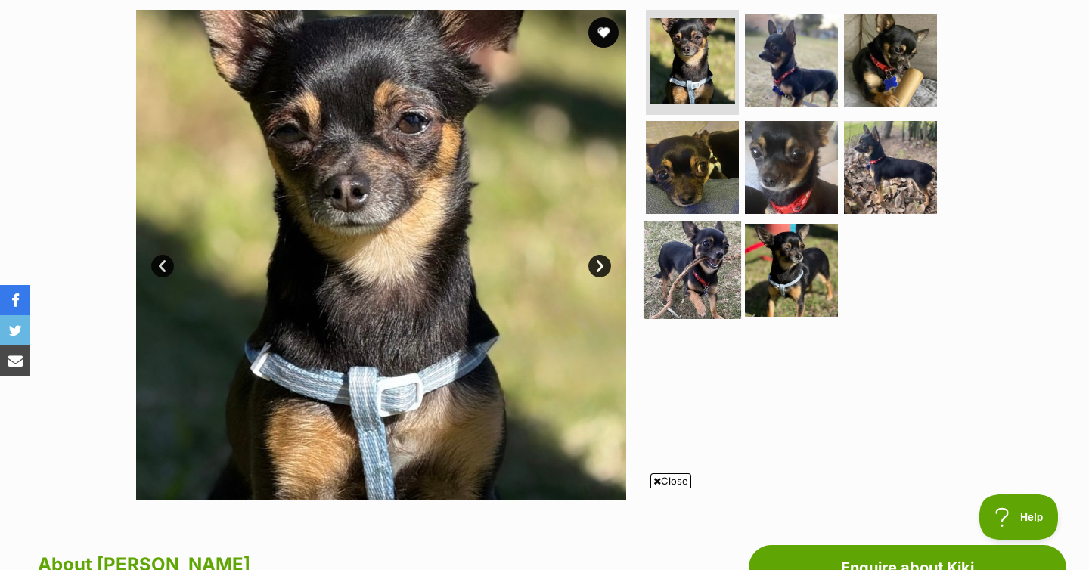
click at [674, 279] on img at bounding box center [692, 271] width 98 height 98
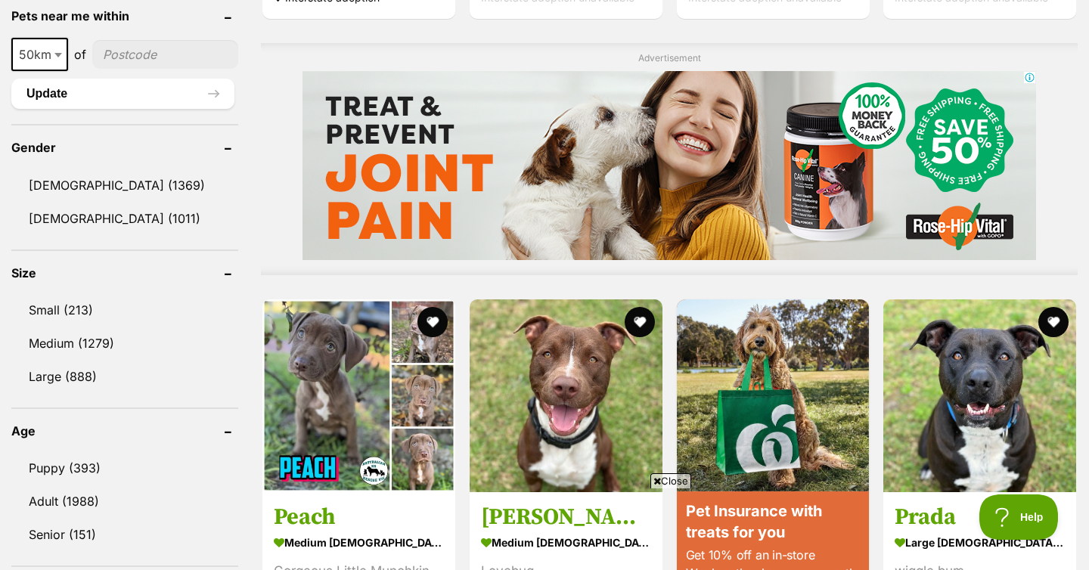
scroll to position [1183, 0]
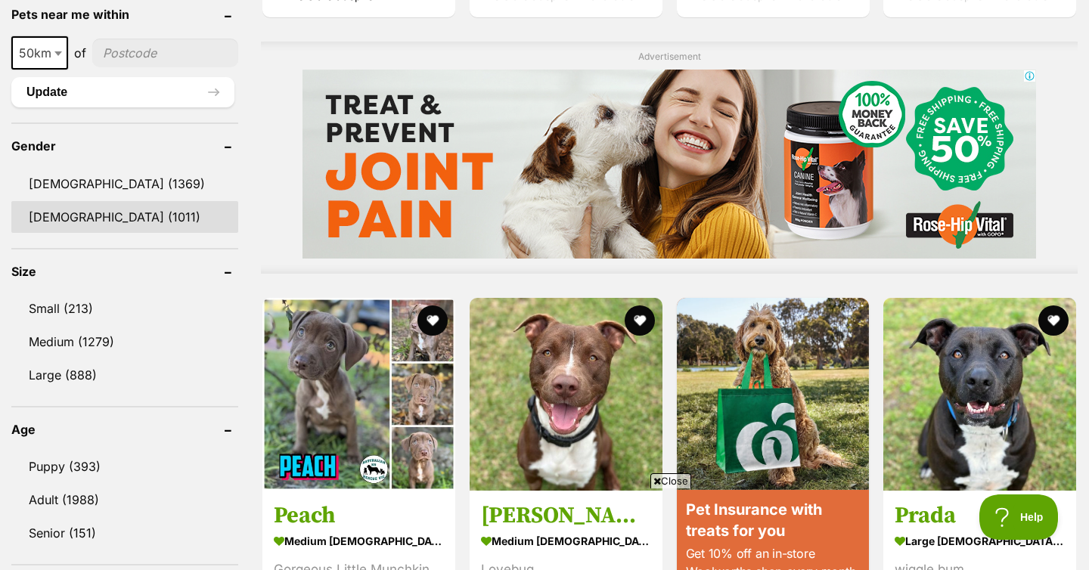
click at [163, 219] on link "[DEMOGRAPHIC_DATA] (1011)" at bounding box center [124, 217] width 227 height 32
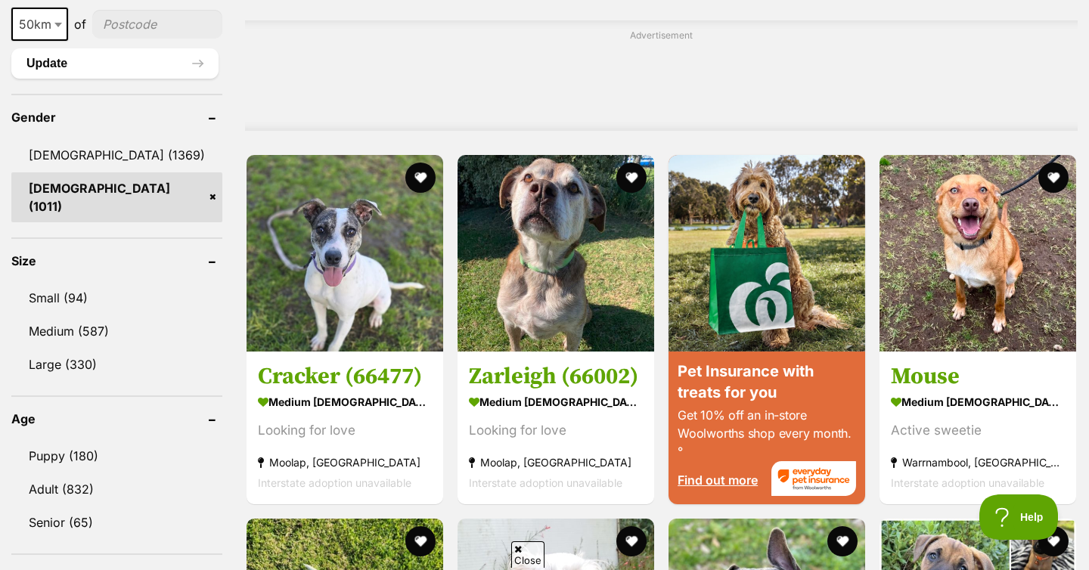
scroll to position [1238, 0]
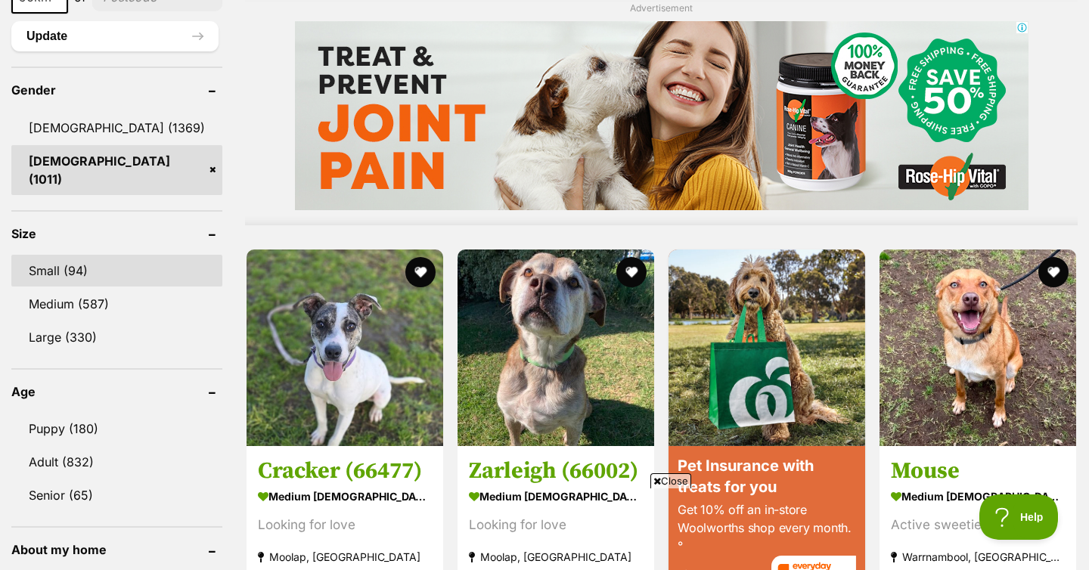
click at [129, 264] on link "Small (94)" at bounding box center [116, 271] width 211 height 32
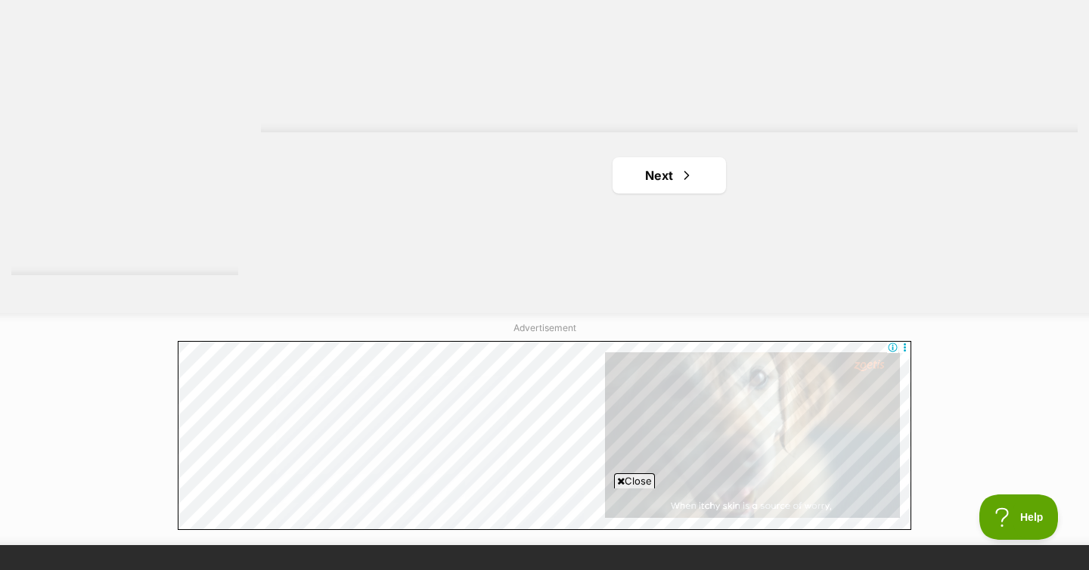
scroll to position [2860, 0]
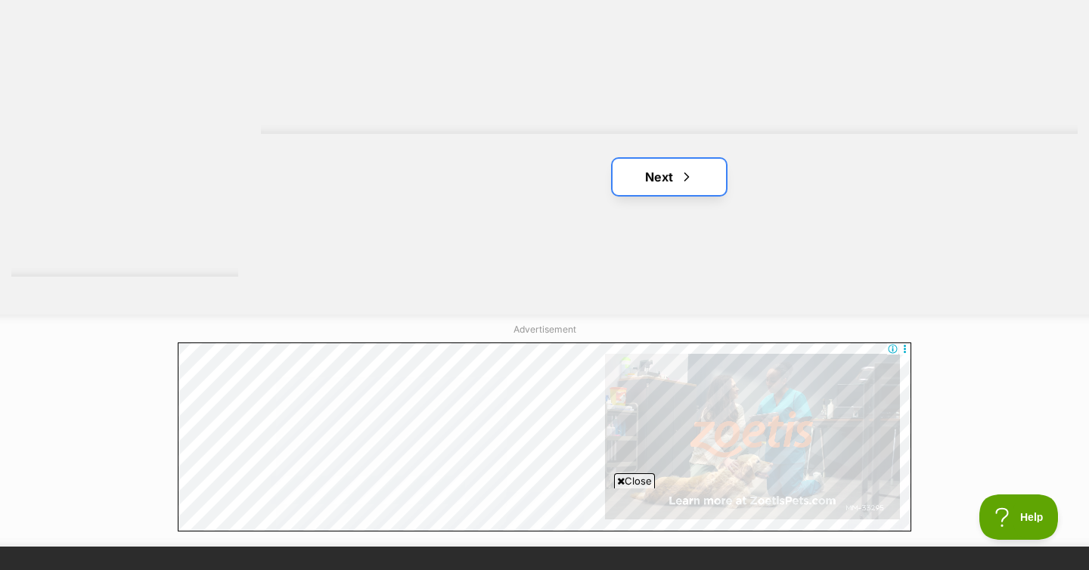
click at [651, 159] on link "Next" at bounding box center [668, 177] width 113 height 36
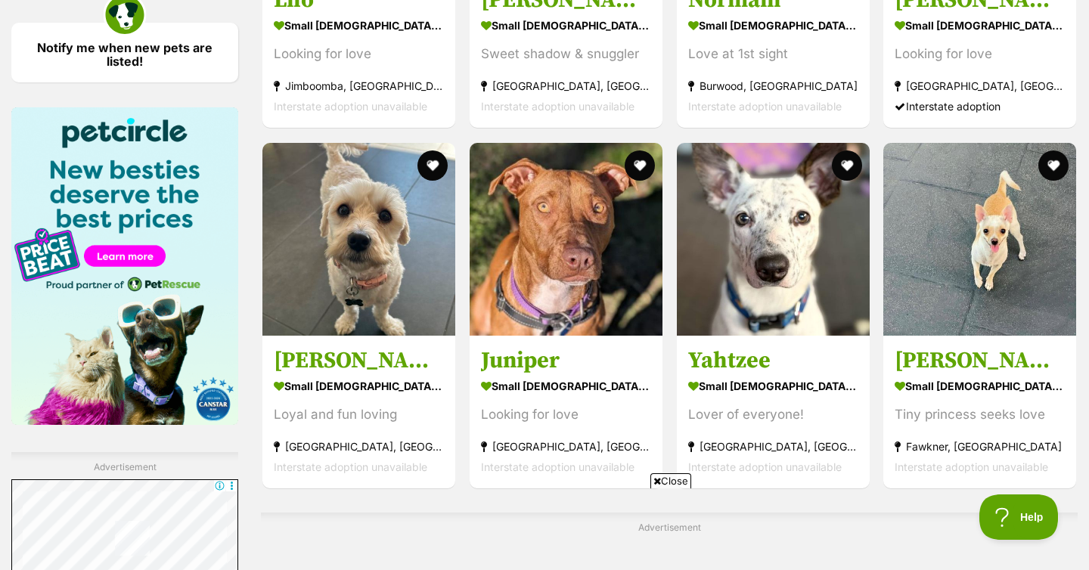
scroll to position [2255, 0]
